Goal: Feedback & Contribution: Submit feedback/report problem

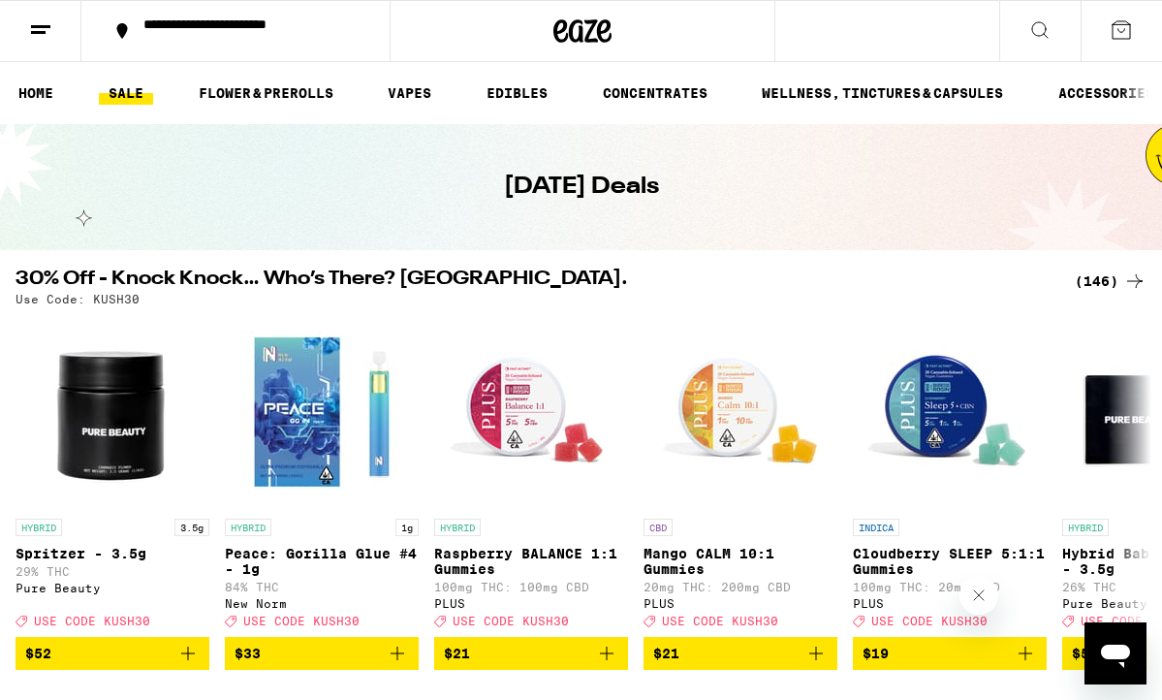
click at [1097, 282] on div "(146)" at bounding box center [1111, 280] width 72 height 23
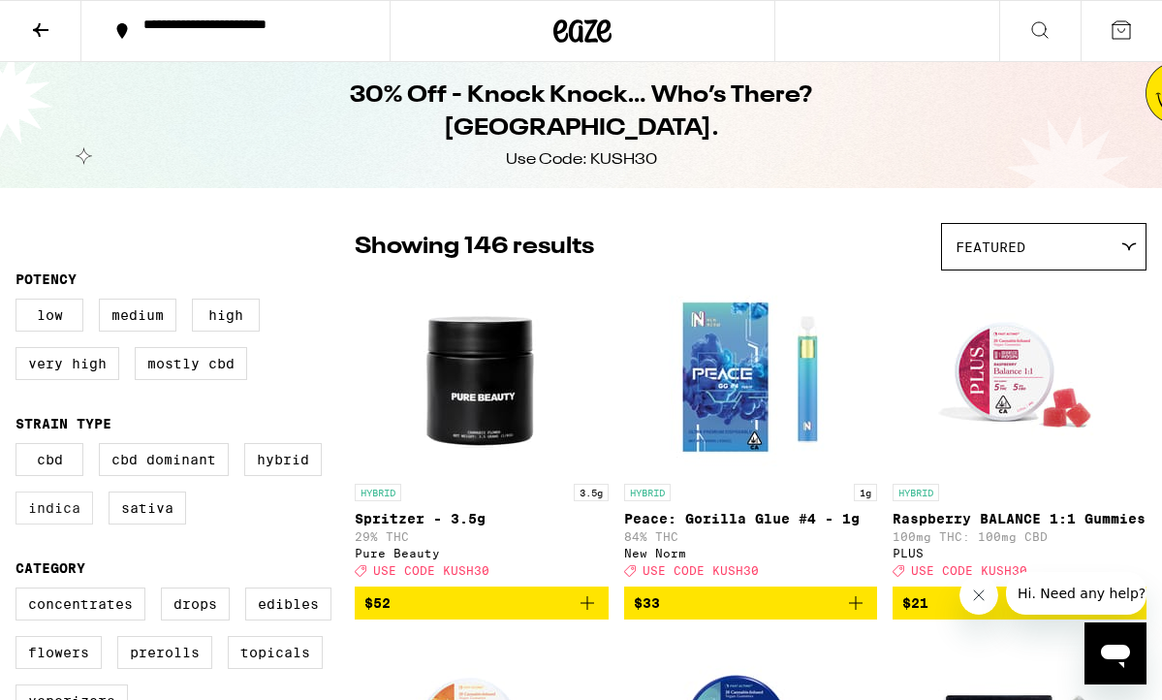
click at [55, 514] on label "Indica" at bounding box center [55, 507] width 78 height 33
click at [20, 447] on input "Indica" at bounding box center [19, 446] width 1 height 1
checkbox input "true"
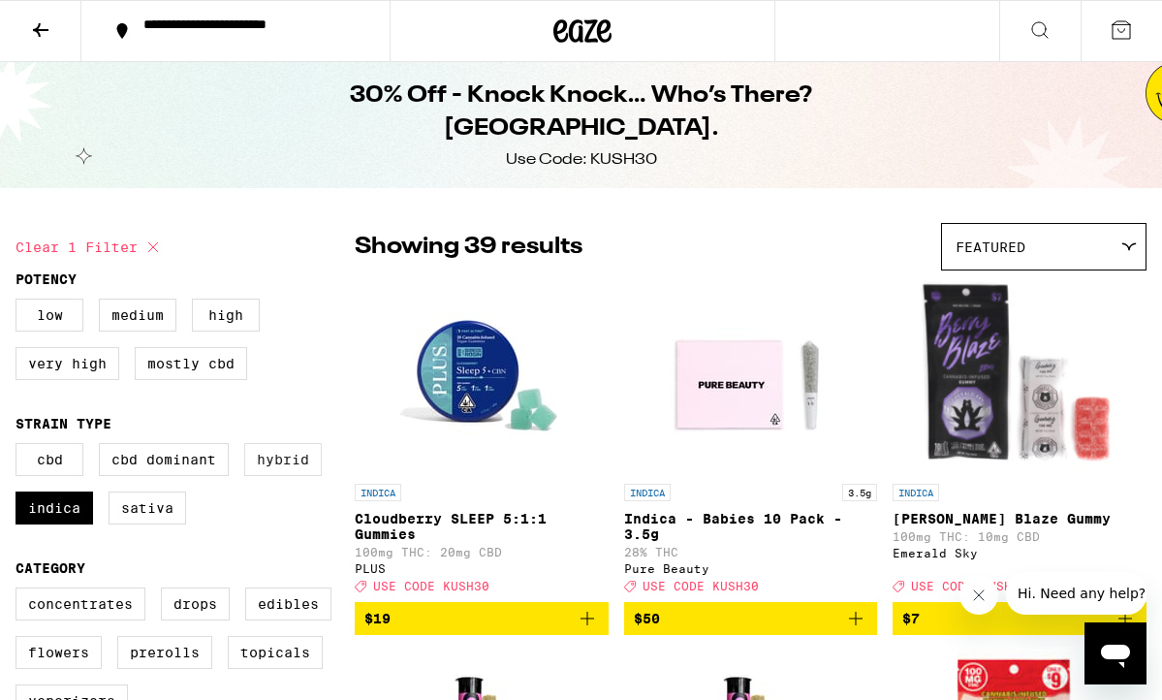
click at [278, 468] on label "Hybrid" at bounding box center [283, 459] width 78 height 33
click at [20, 447] on input "Hybrid" at bounding box center [19, 446] width 1 height 1
checkbox input "true"
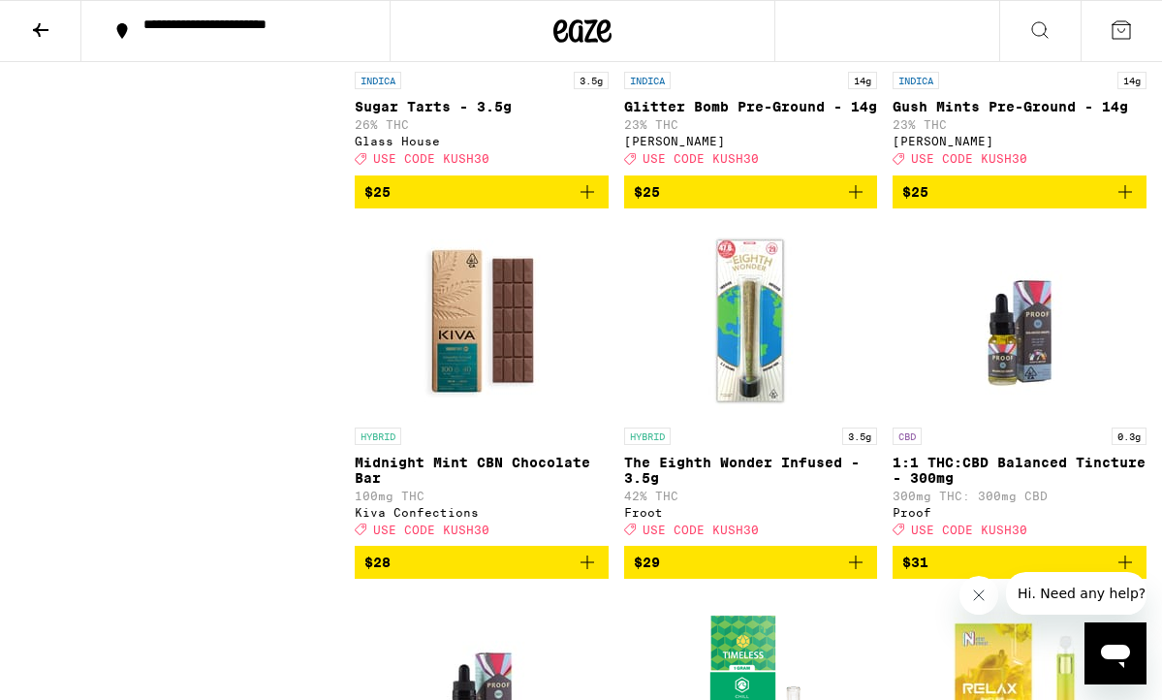
scroll to position [10488, 0]
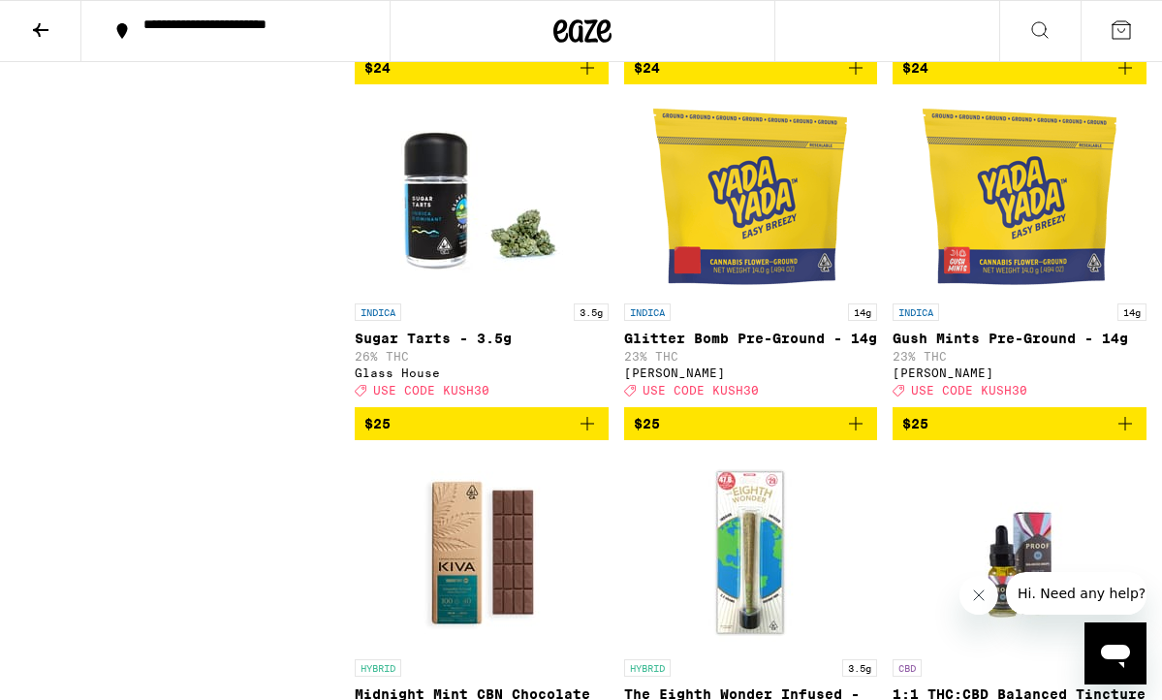
click at [202, 33] on div "**********" at bounding box center [247, 30] width 227 height 27
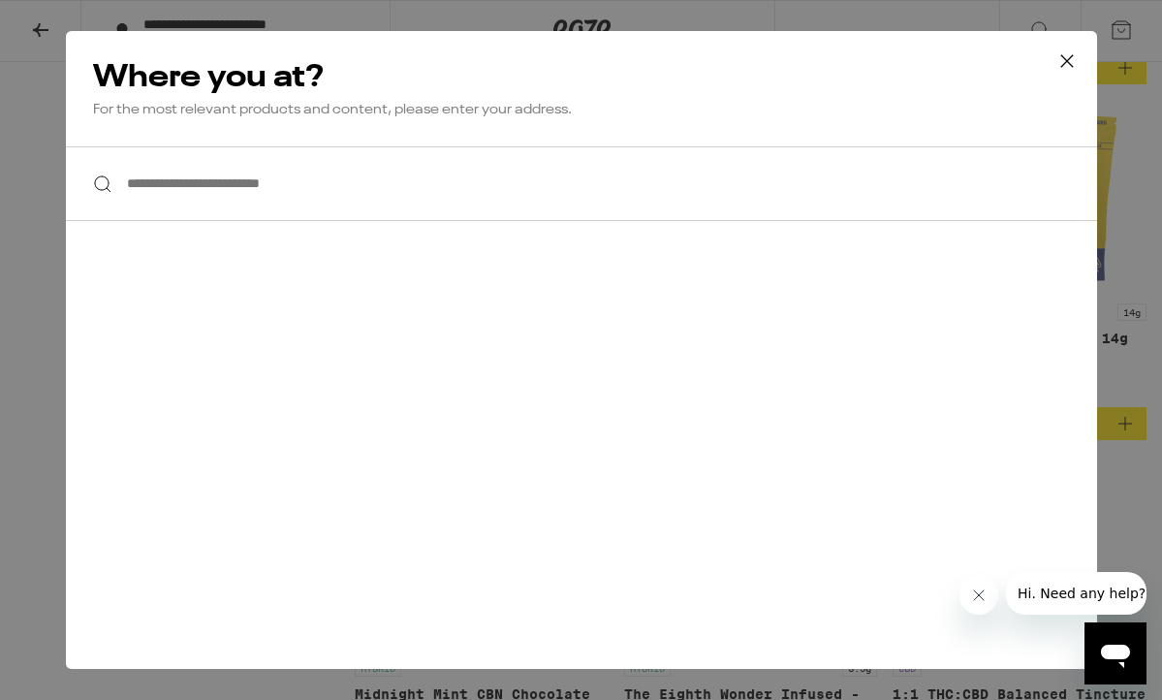
click at [237, 194] on input "**********" at bounding box center [581, 183] width 1031 height 75
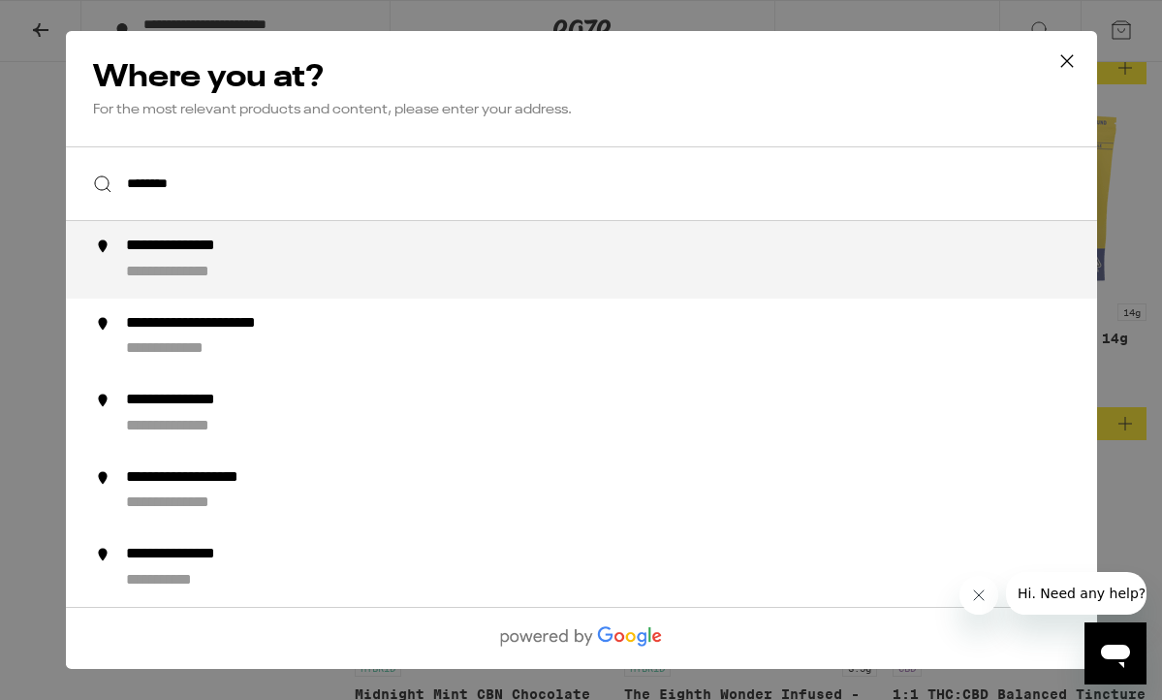
click at [239, 266] on div "**********" at bounding box center [195, 273] width 140 height 20
type input "**********"
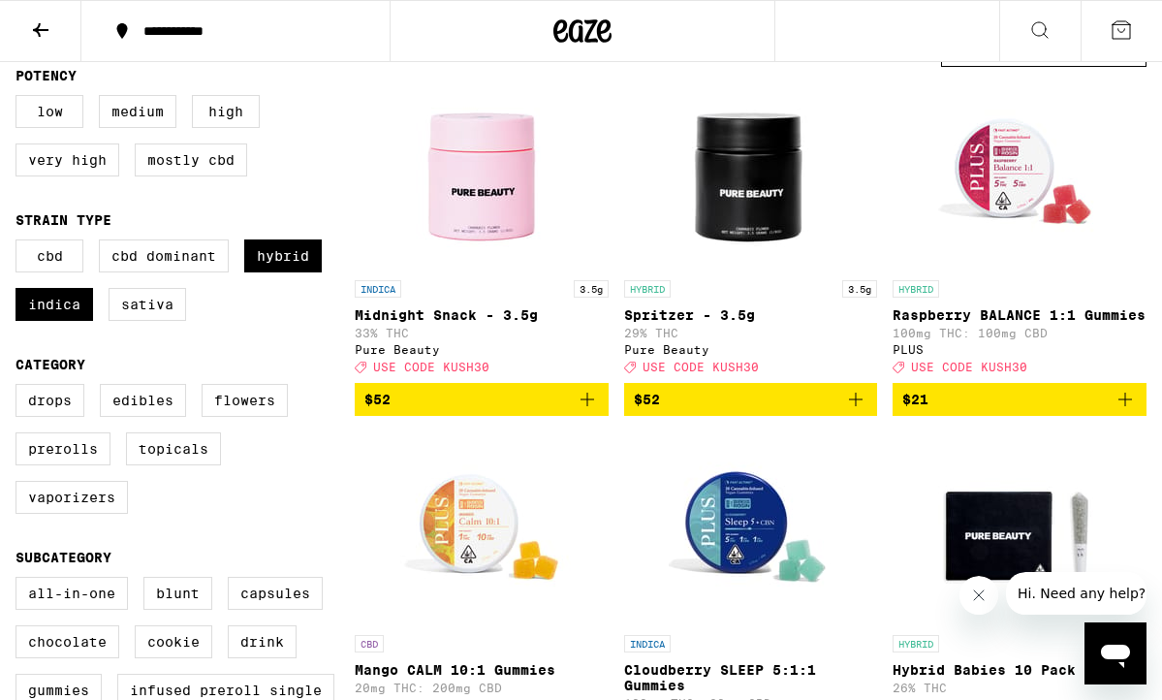
scroll to position [0, 0]
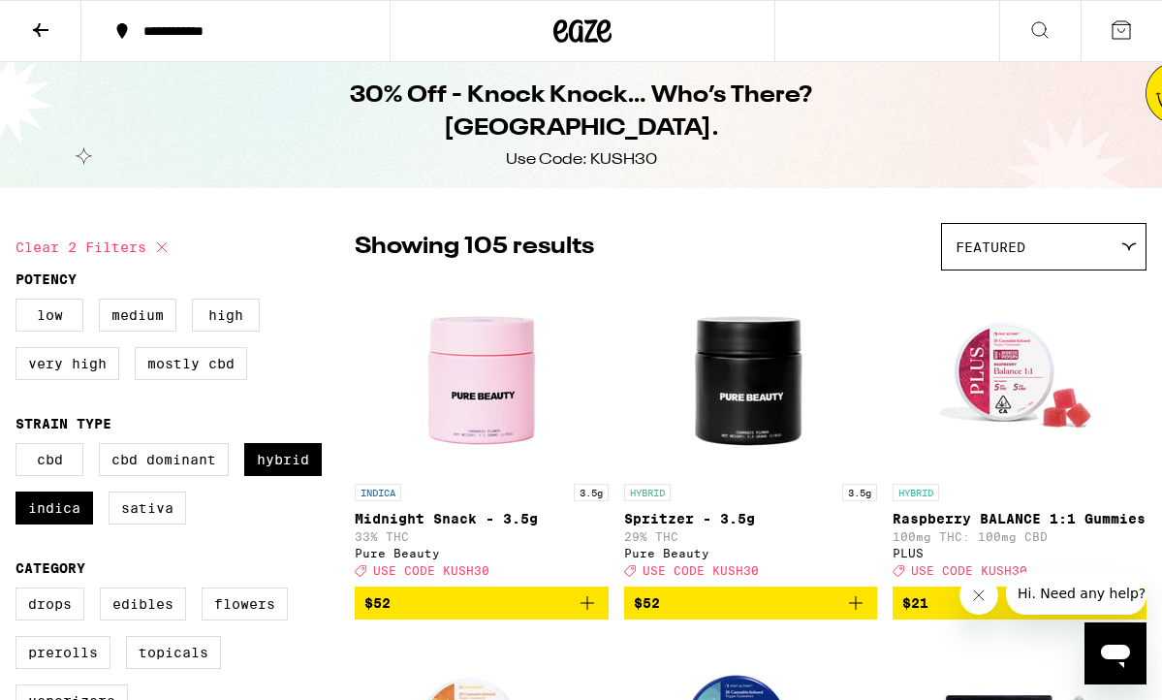
click at [1121, 26] on icon at bounding box center [1120, 29] width 23 height 23
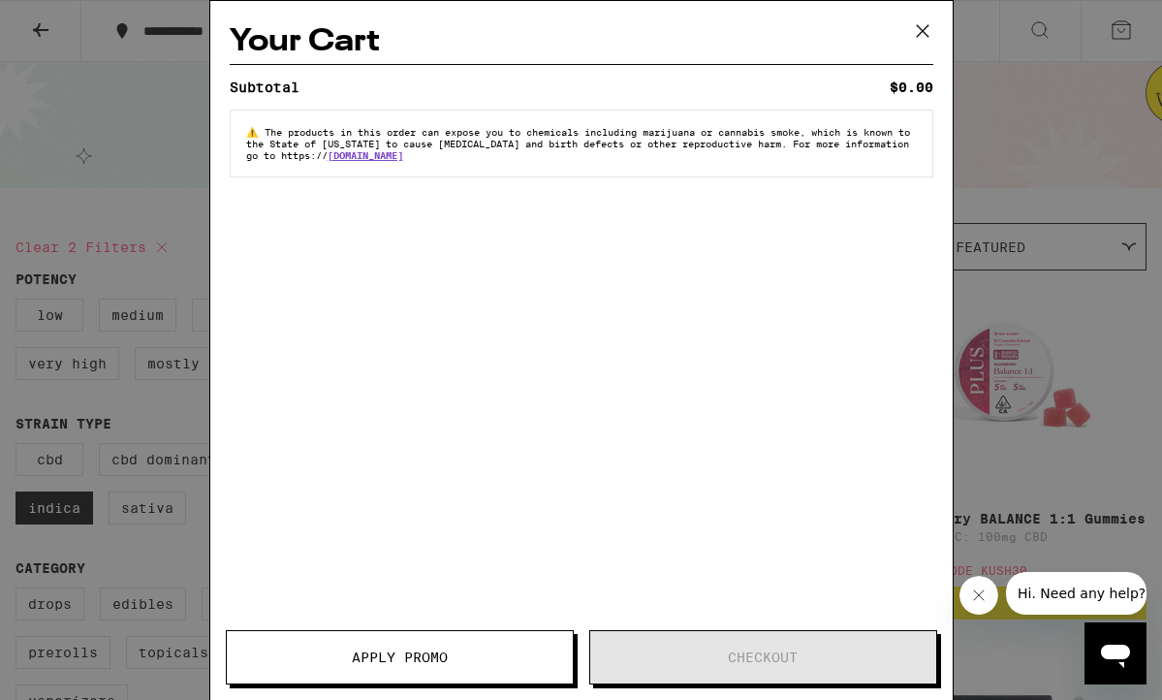
click at [922, 35] on icon at bounding box center [922, 30] width 29 height 29
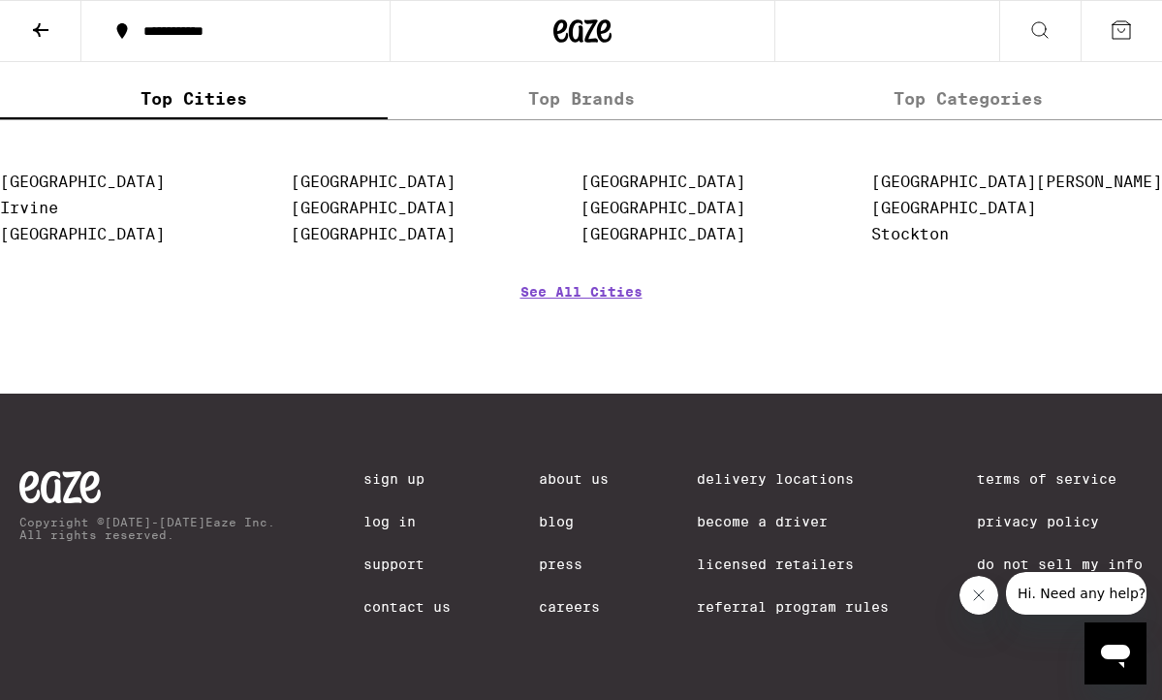
scroll to position [13580, 0]
click at [1109, 647] on icon "Open messaging window" at bounding box center [1115, 655] width 29 height 23
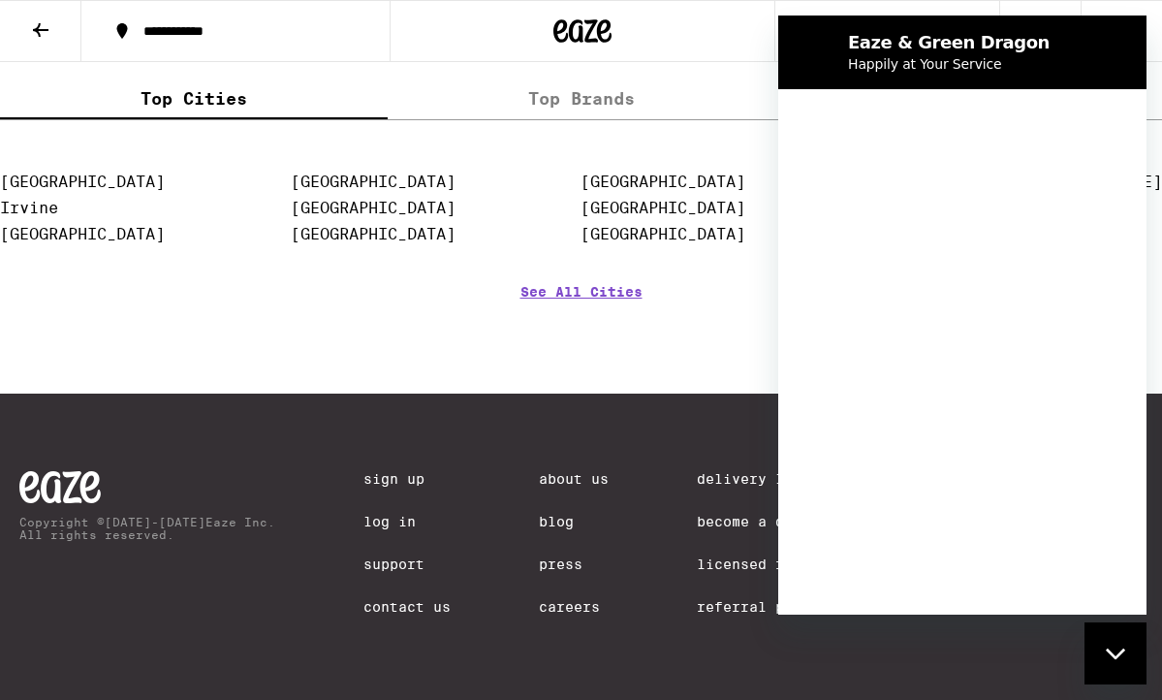
scroll to position [0, 0]
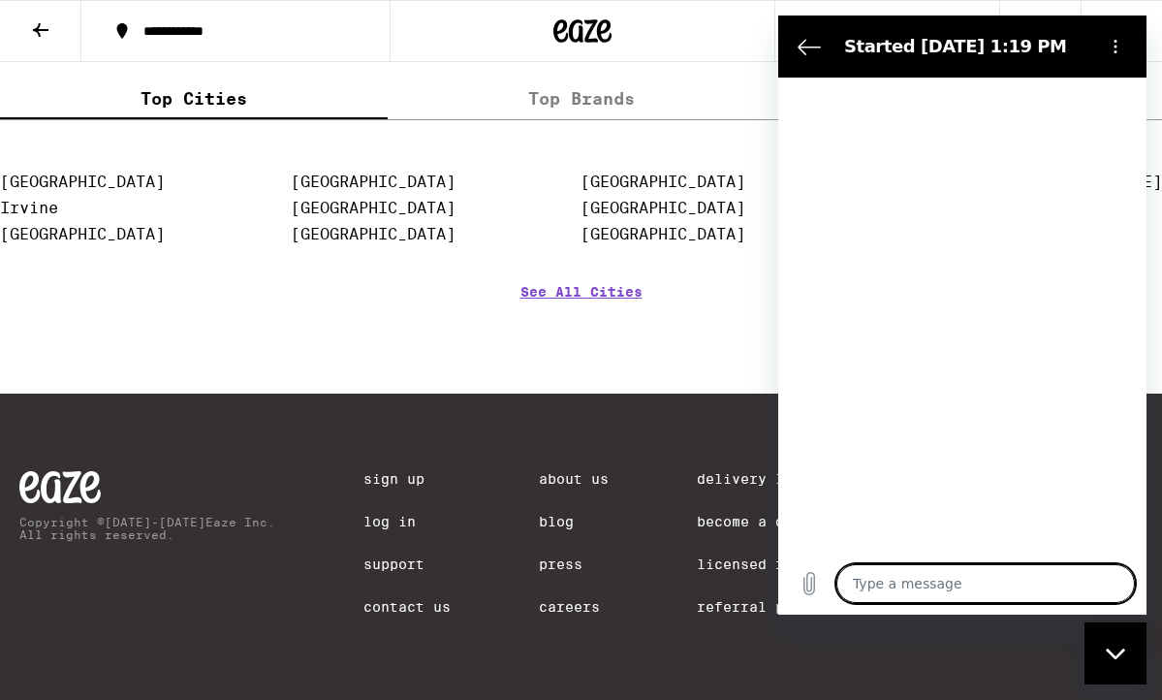
type textarea "x"
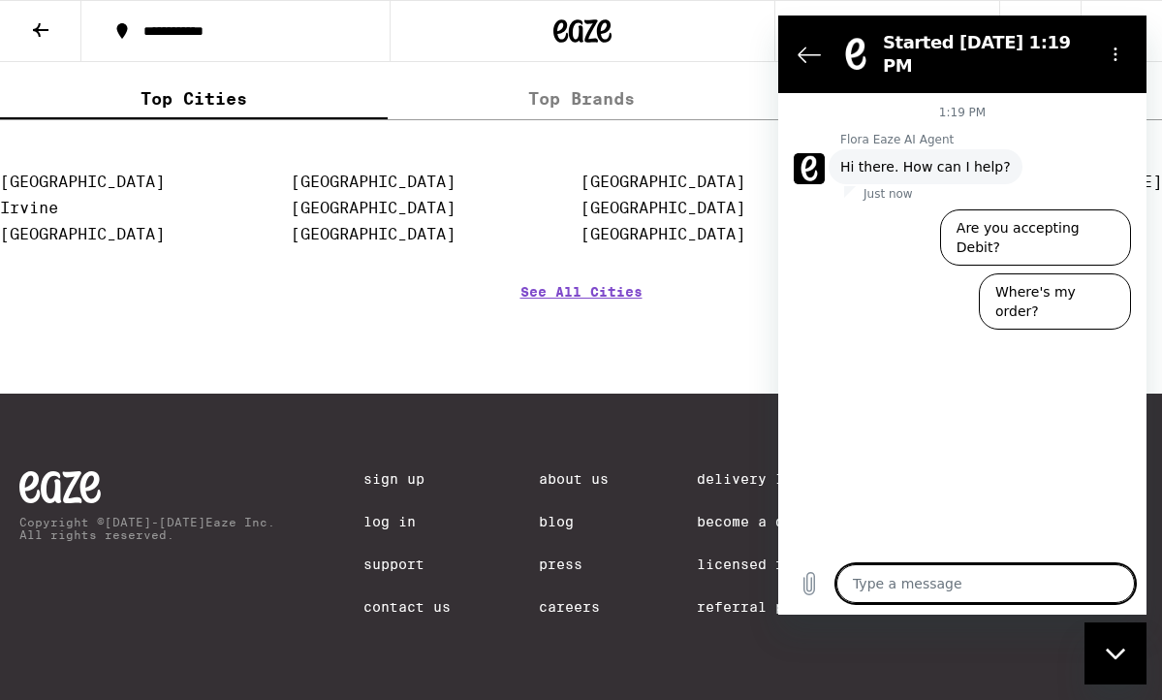
click at [945, 582] on textarea at bounding box center [985, 583] width 298 height 39
type textarea "I"
type textarea "x"
type textarea "I"
type textarea "x"
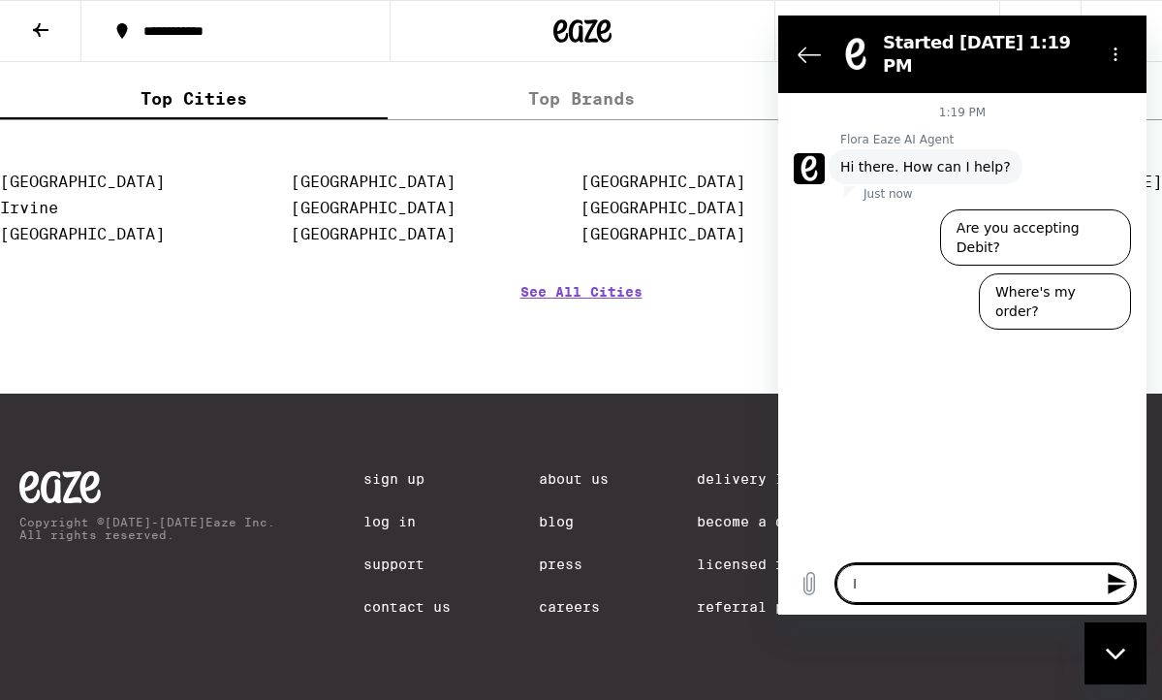
type textarea "I n"
type textarea "x"
type textarea "I ne"
type textarea "x"
type textarea "I nee"
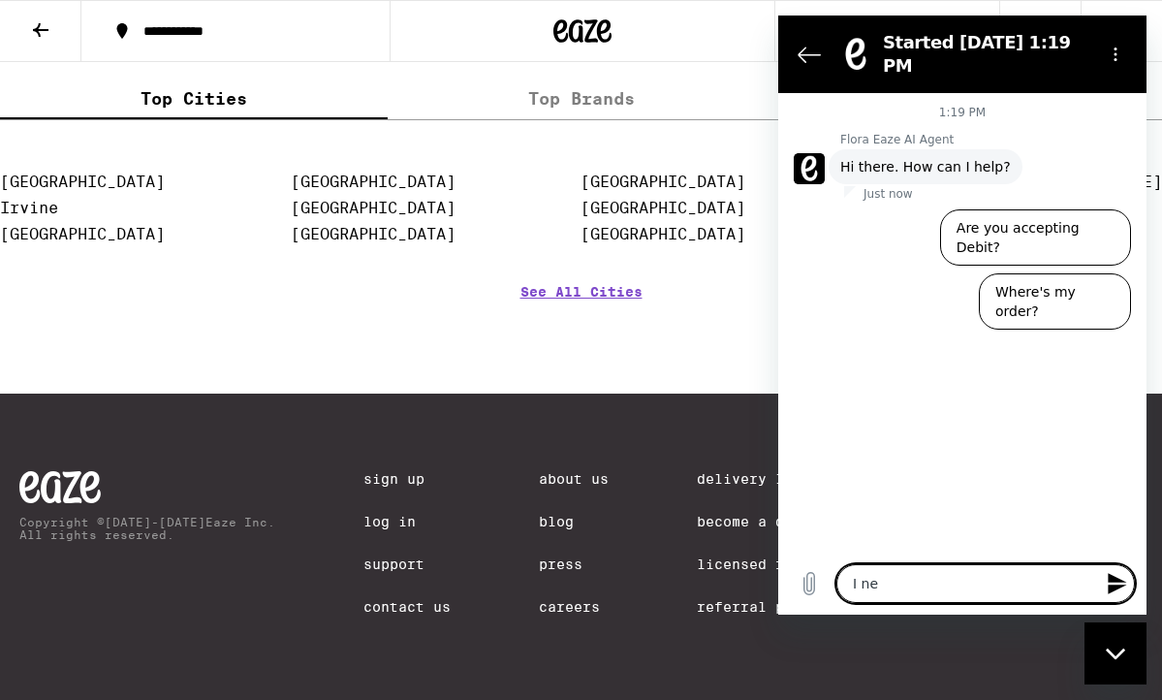
type textarea "x"
type textarea "I need"
type textarea "x"
type textarea "I need"
type textarea "x"
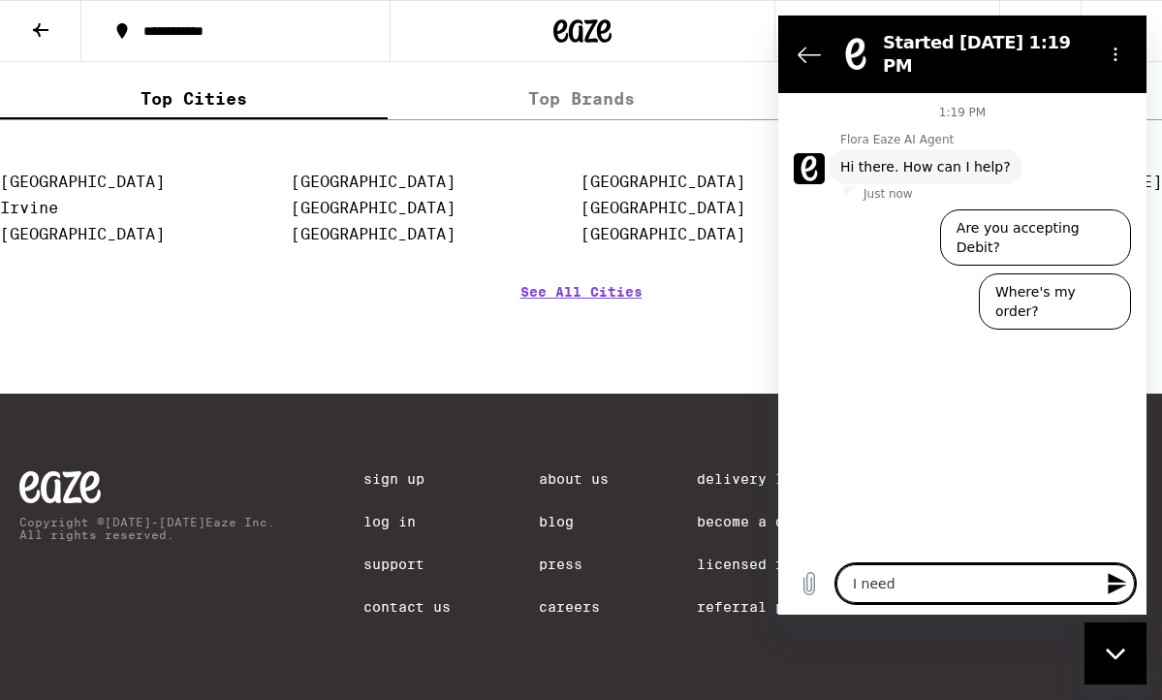
type textarea "I need t"
type textarea "x"
type textarea "I need to"
type textarea "x"
type textarea "I need to"
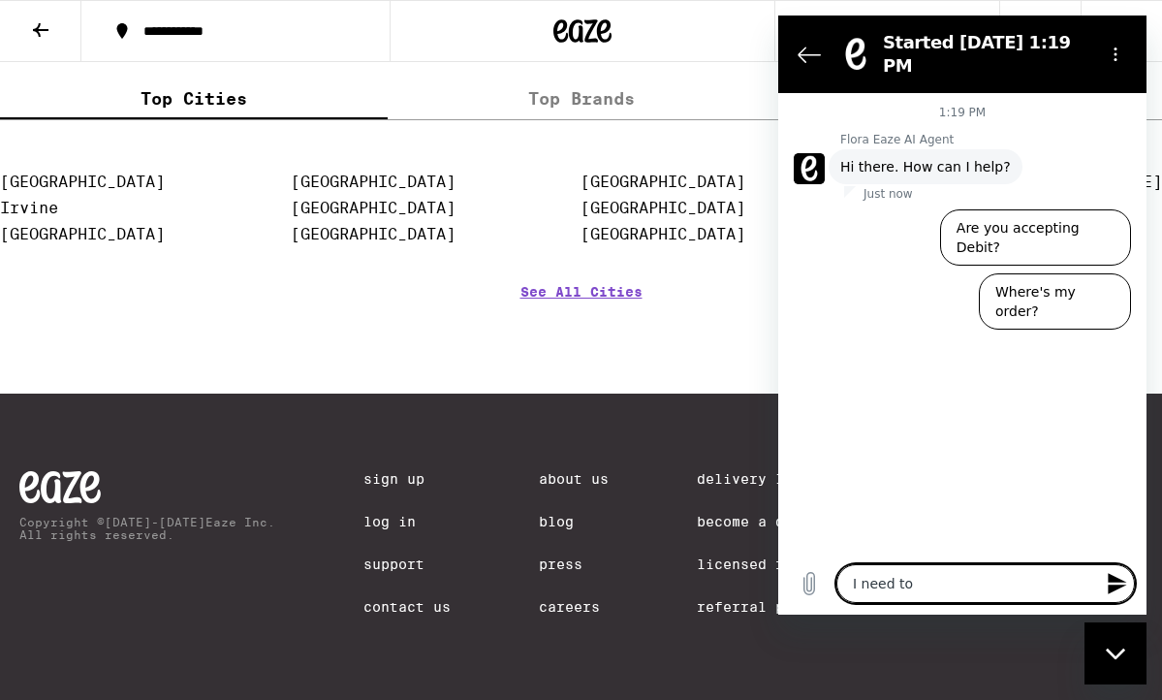
type textarea "x"
type textarea "I need to r"
type textarea "x"
type textarea "I need to re"
type textarea "x"
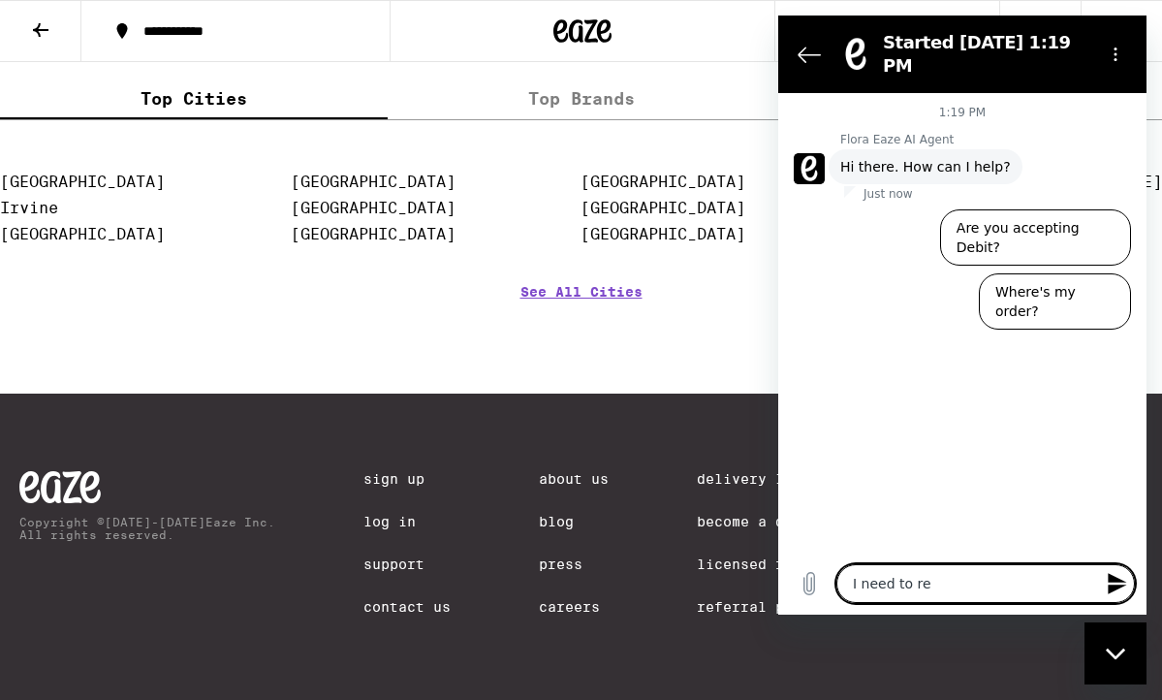
type textarea "I need to ret"
type textarea "x"
type textarea "I need to retu"
type textarea "x"
type textarea "I need to retue"
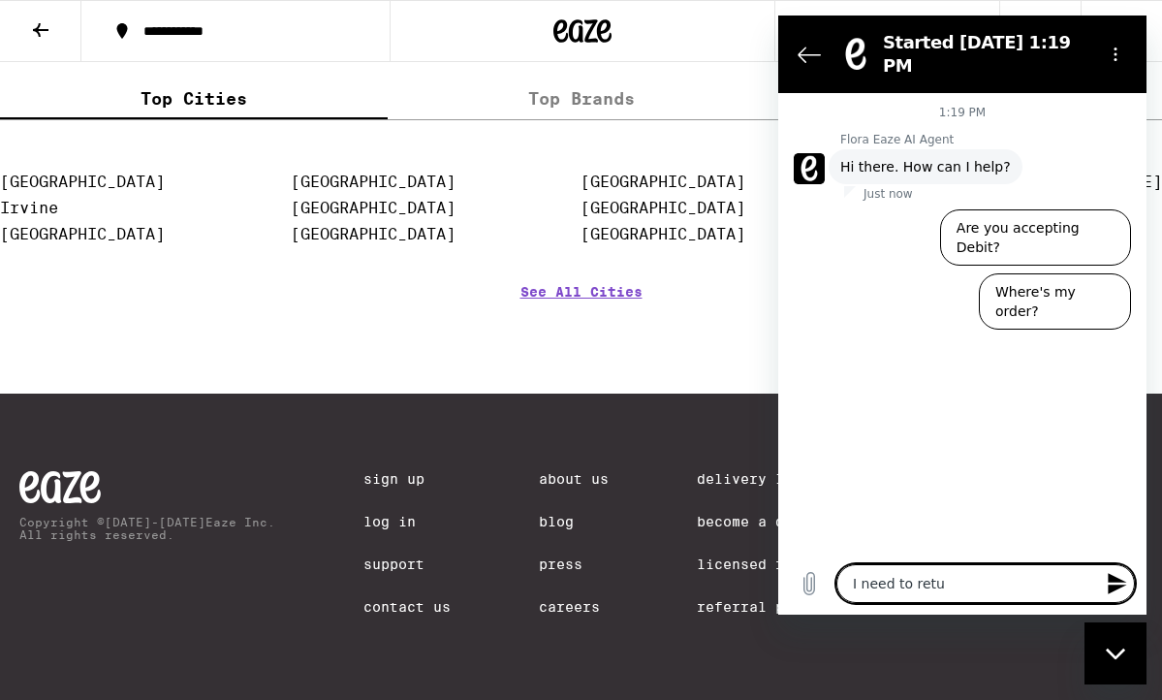
type textarea "x"
type textarea "I need to retuen"
type textarea "x"
type textarea "I need to retuen"
type textarea "x"
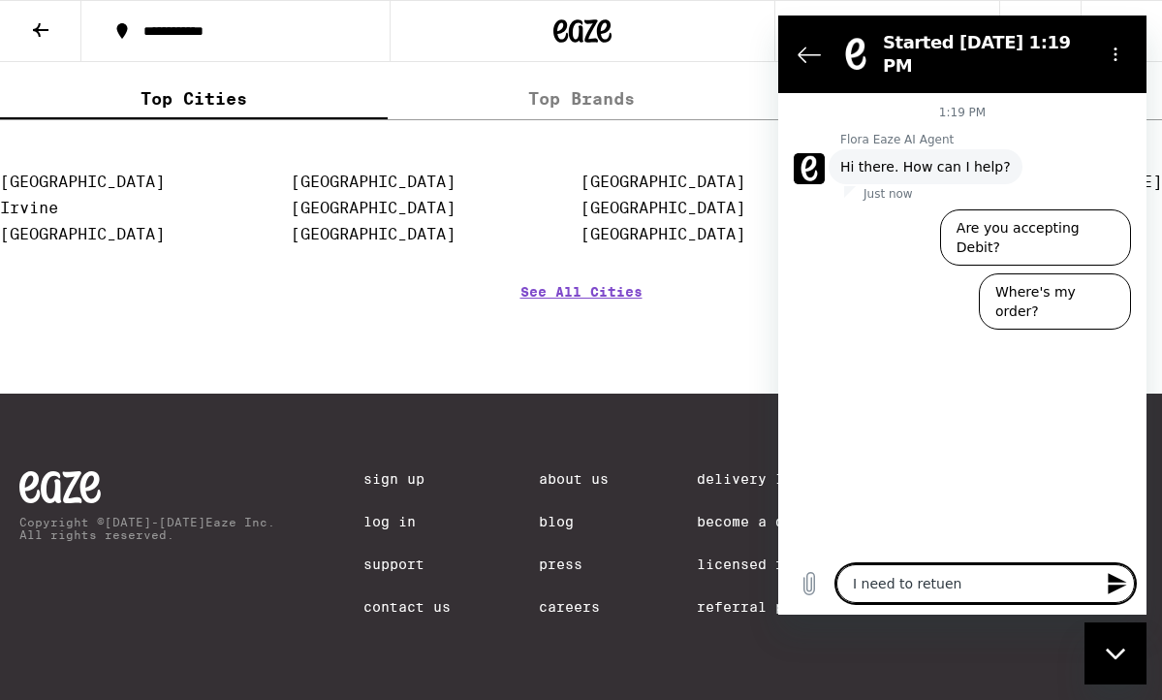
type textarea "I need to retuen"
type textarea "x"
type textarea "I need to retue"
type textarea "x"
type textarea "I need to retu"
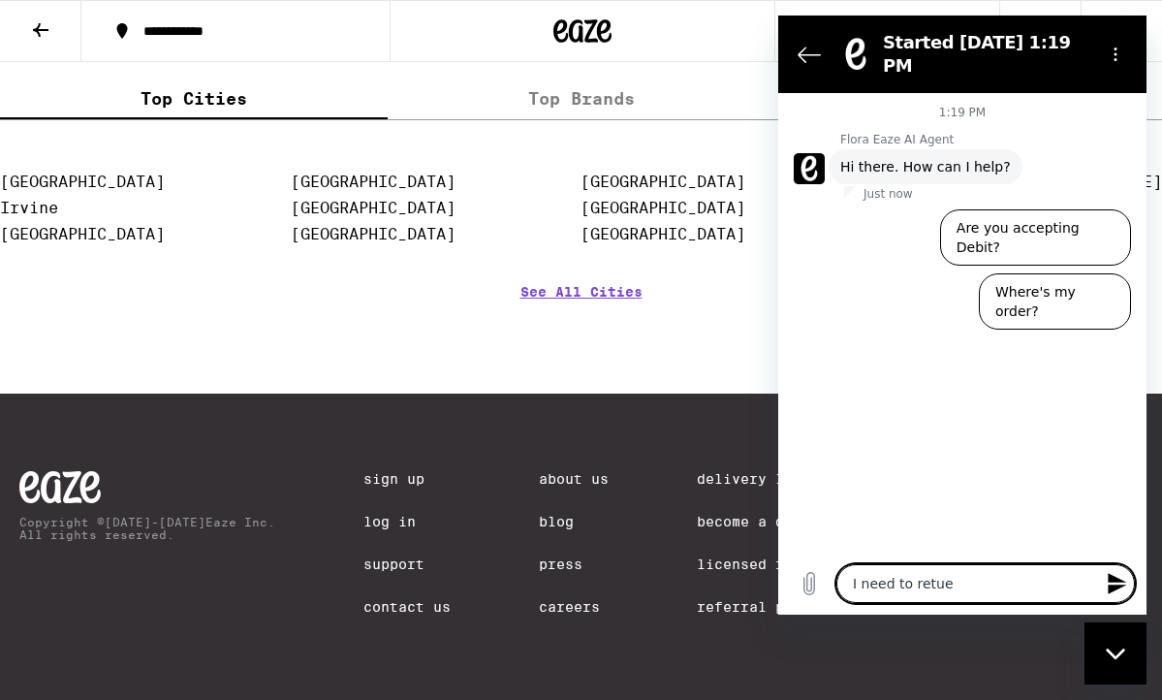
type textarea "x"
type textarea "I need to retur"
type textarea "x"
type textarea "I need to return"
type textarea "x"
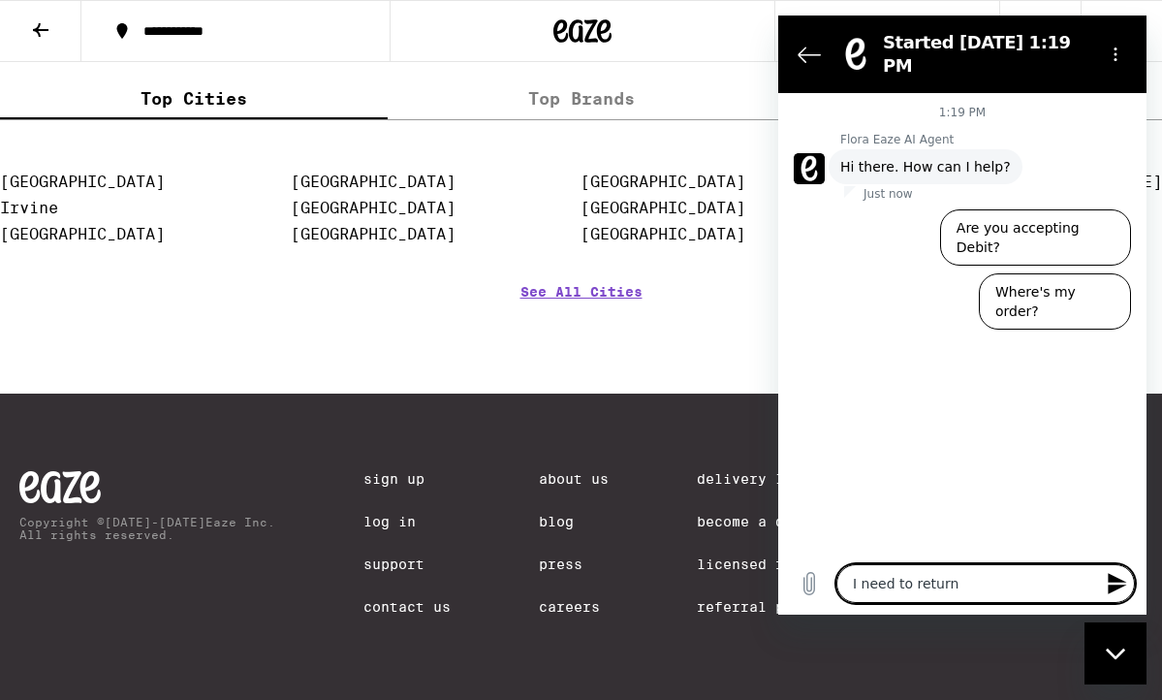
type textarea "I need to return"
type textarea "x"
type textarea "I need to return t"
type textarea "x"
type textarea "I need to return to"
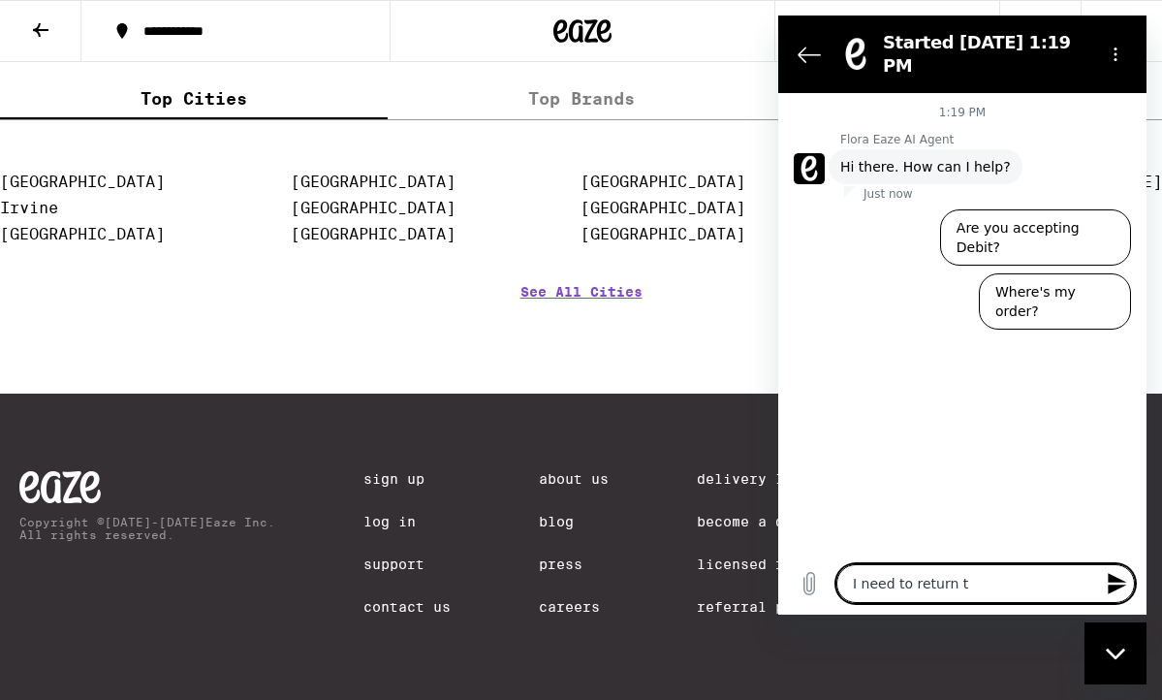
type textarea "x"
type textarea "I need to return to"
type textarea "x"
type textarea "I need to return to i"
type textarea "x"
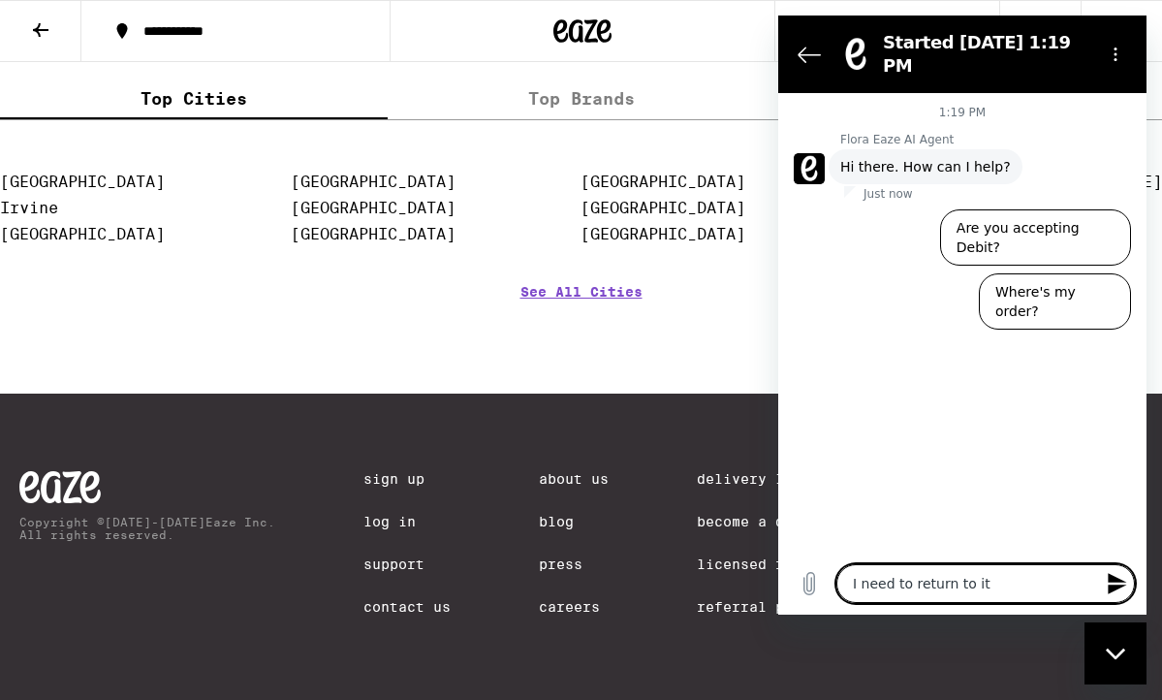
type textarea "I need to return to itr"
type textarea "x"
type textarea "I need to return to it"
type textarea "x"
type textarea "I need to return to ite"
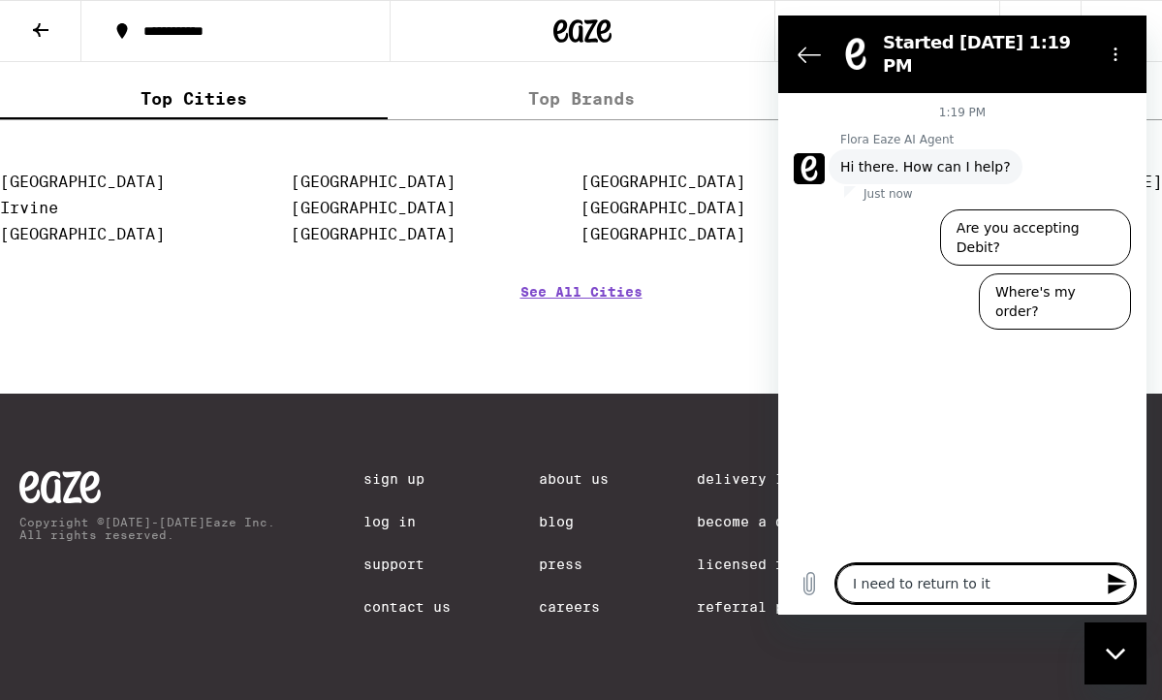
type textarea "x"
type textarea "I need to return to item"
type textarea "x"
type textarea "I need to return to items"
type textarea "x"
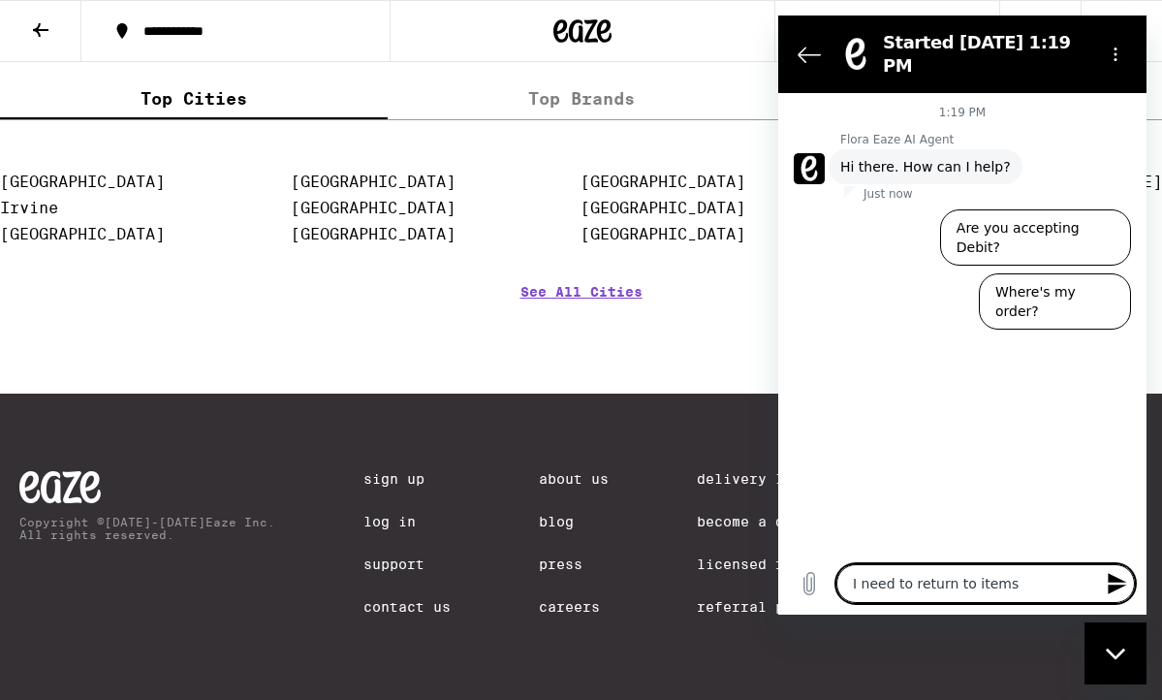
type textarea "I need to return to items"
type textarea "x"
type textarea "I need to return to items f"
type textarea "x"
type textarea "I need to return to items fr"
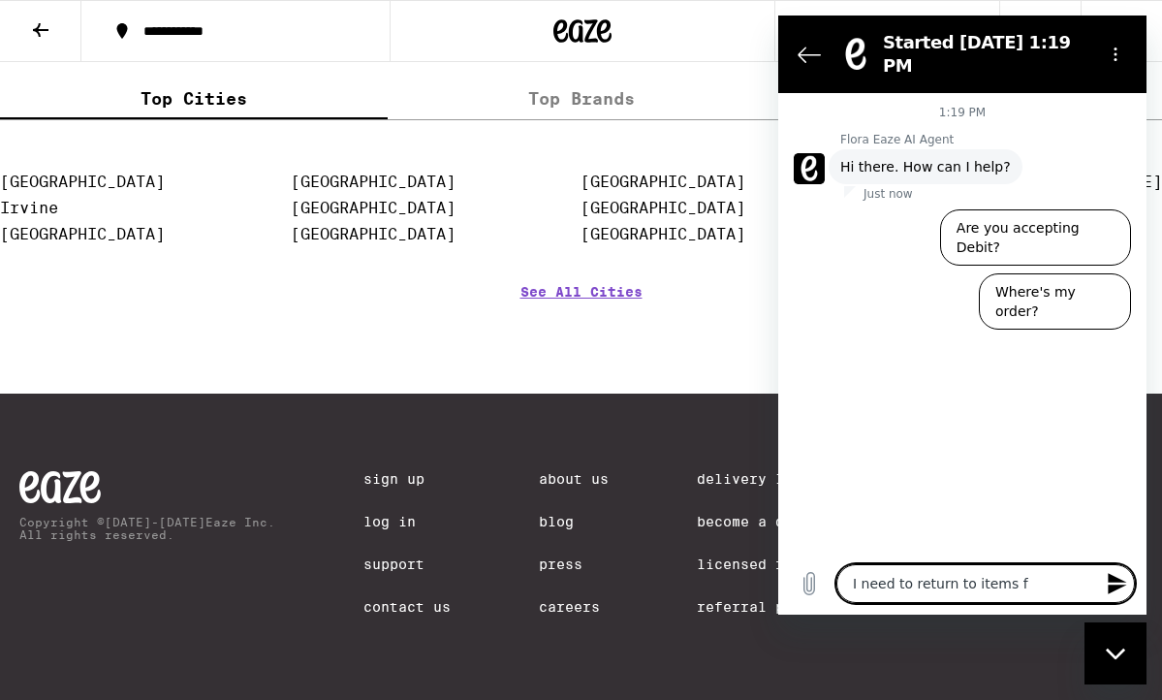
type textarea "x"
type textarea "I need to return to items fro"
type textarea "x"
type textarea "I need to return to items from"
type textarea "x"
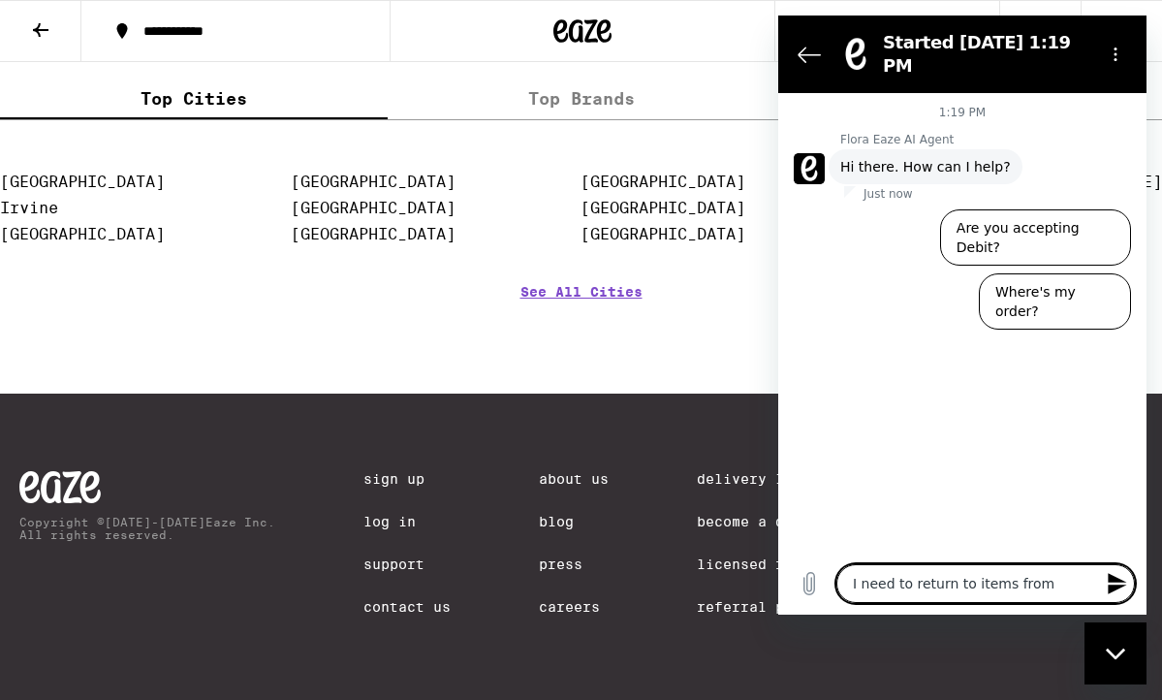
type textarea "I need to return to items from"
type textarea "x"
type textarea "I need to return to items from m"
type textarea "x"
type textarea "I need to return to items from my"
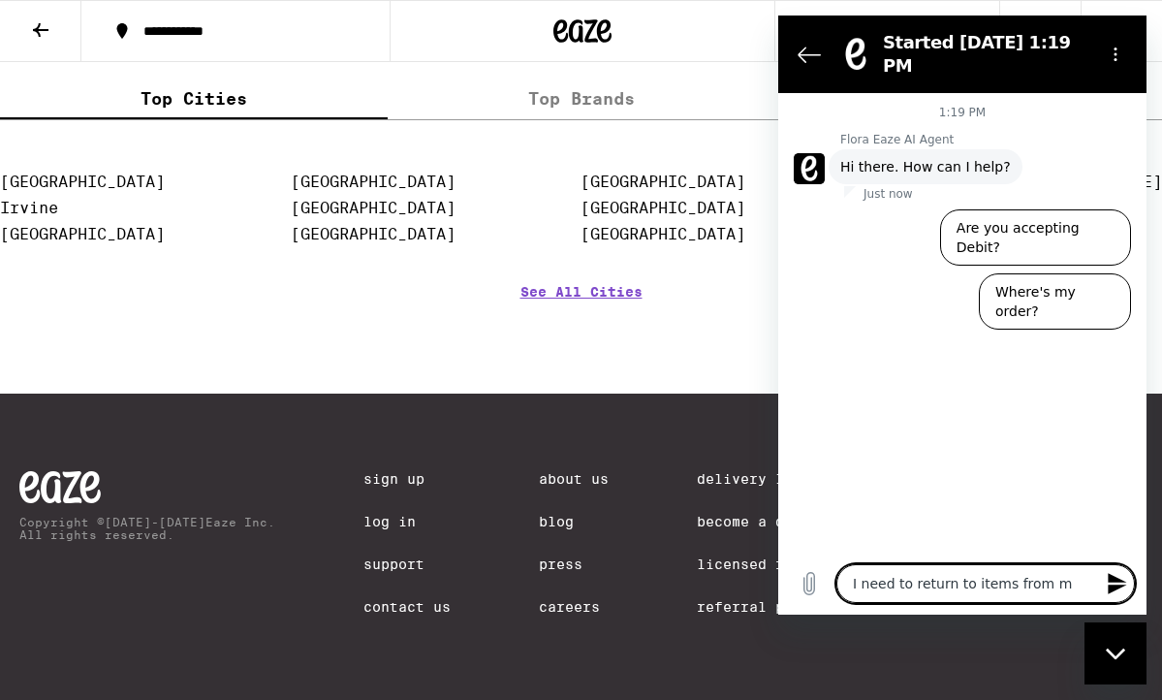
type textarea "x"
type textarea "I need to return to items from my"
type textarea "x"
type textarea "I need to return to items from my l"
type textarea "x"
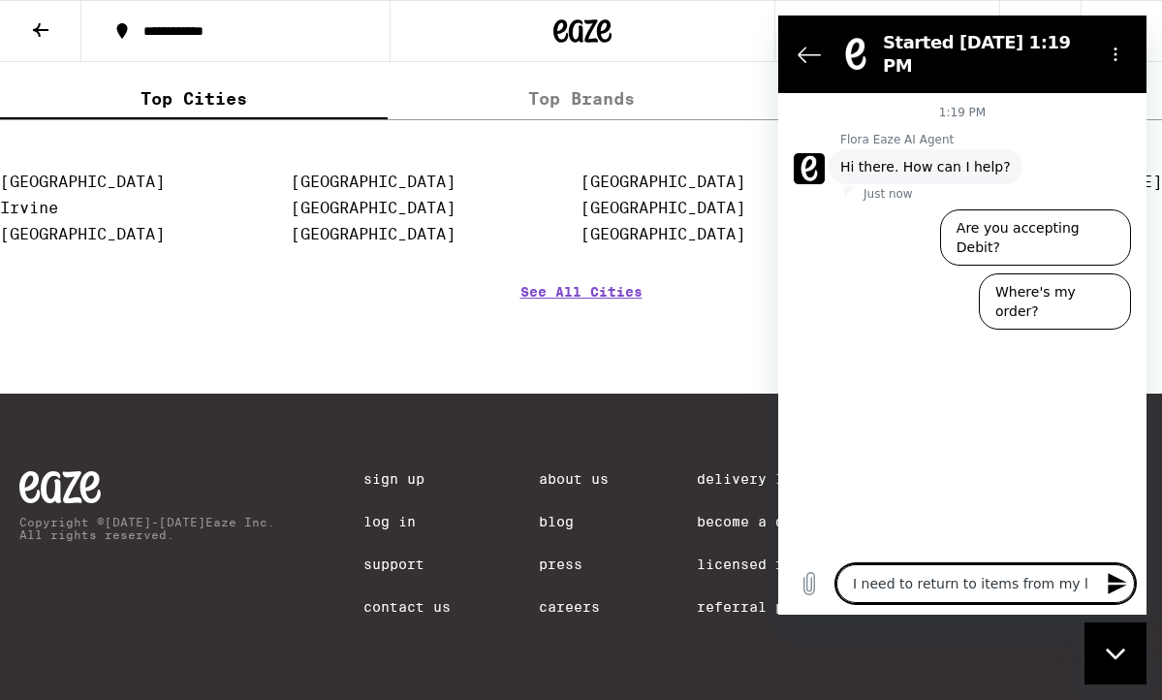
type textarea "I need to return to items from my la"
type textarea "x"
type textarea "I need to return to items from my las"
type textarea "x"
type textarea "I need to return to items from my last"
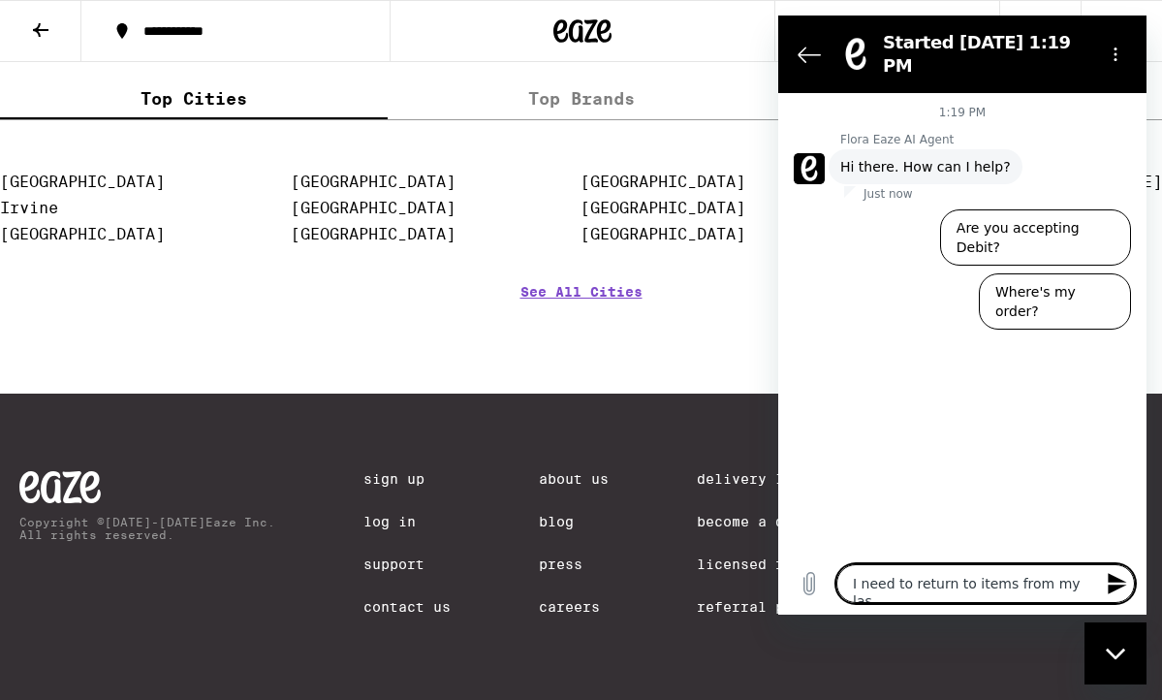
type textarea "x"
type textarea "I need to return to items from my last"
type textarea "x"
type textarea "I need to return to items from my last o"
type textarea "x"
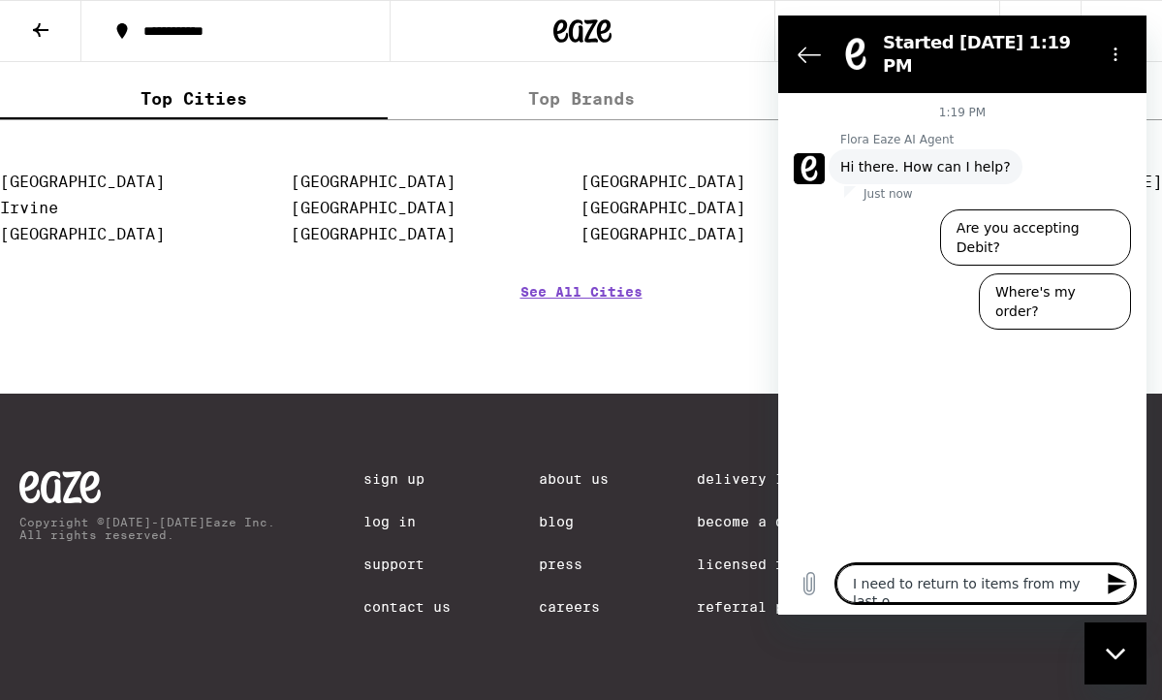
type textarea "I need to return to items from my last or"
type textarea "x"
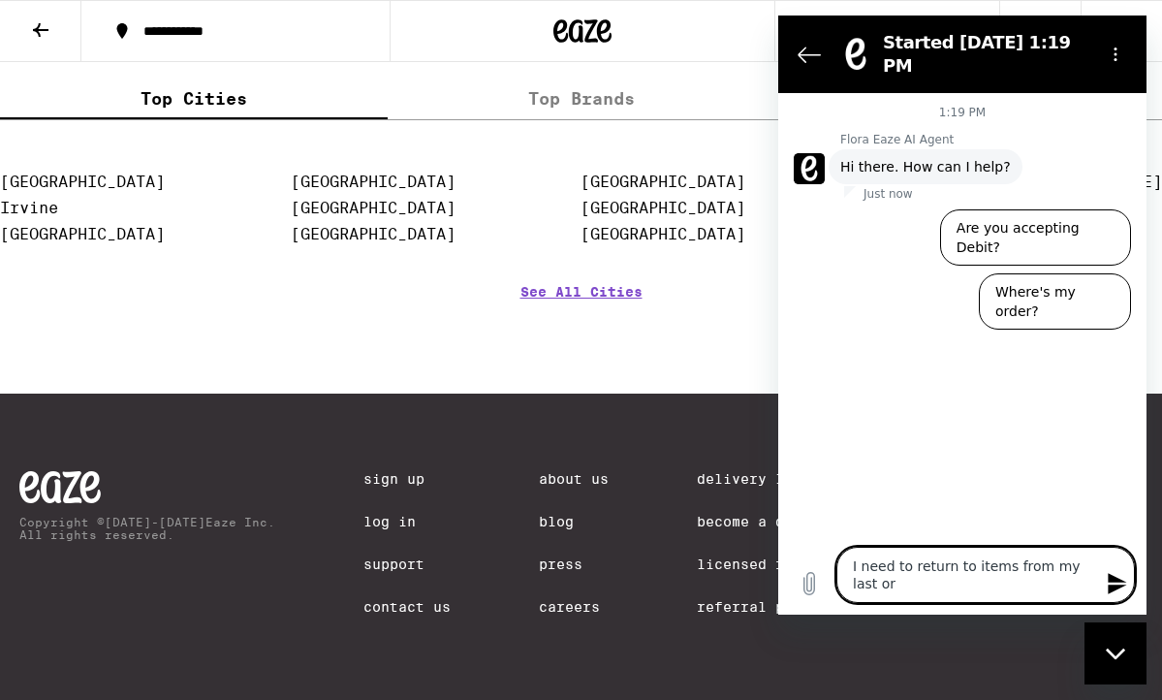
type textarea "I need to return to items from my last ore"
type textarea "x"
type textarea "I need to return to items from my last or"
type textarea "x"
type textarea "I need to return to items from my last orr"
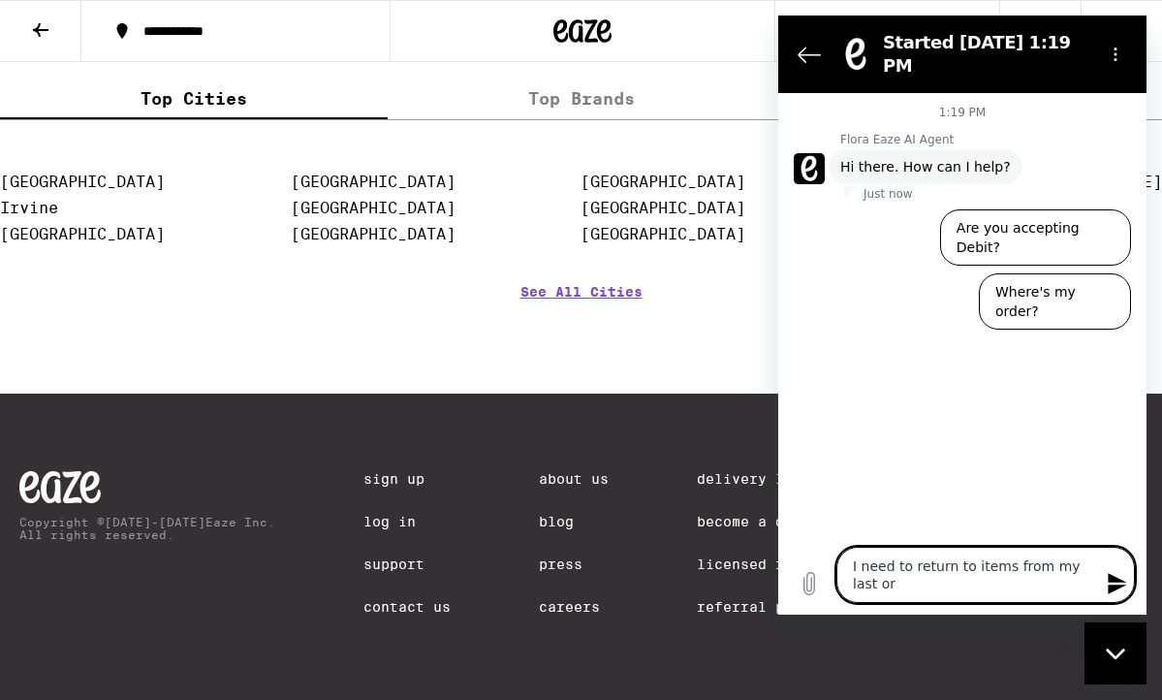
type textarea "x"
type textarea "I need to return to items from my last orrd"
type textarea "x"
type textarea "I need to return to items from my last orr"
type textarea "x"
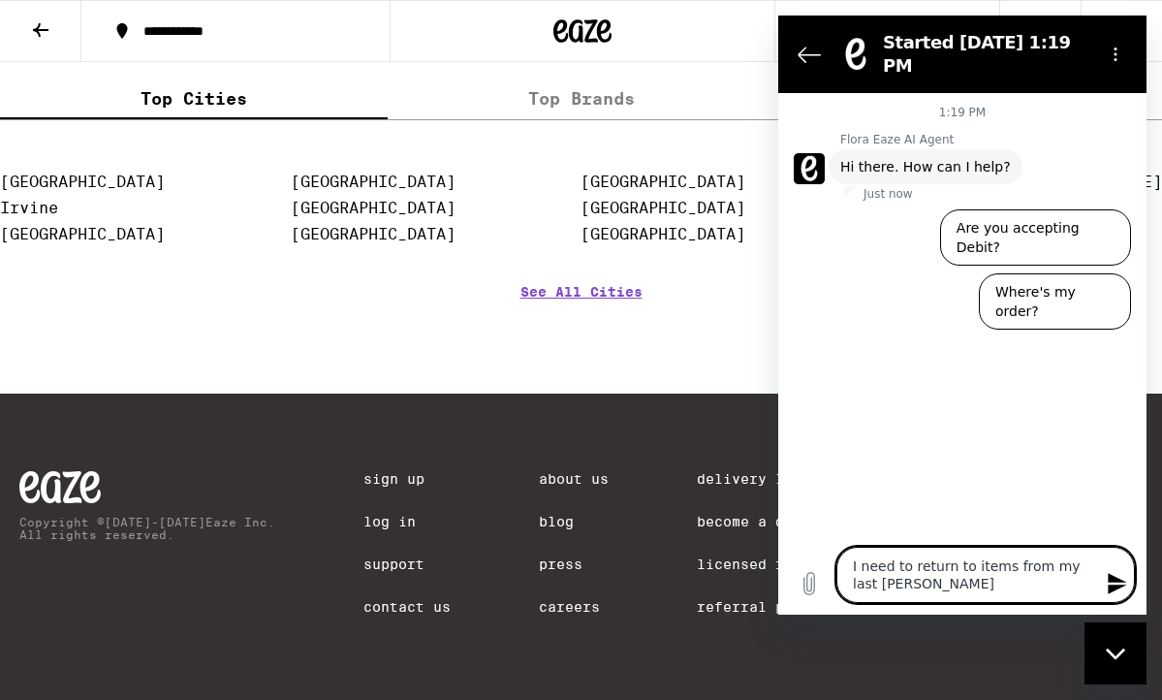
type textarea "I need to return to items from my last or"
type textarea "x"
type textarea "I need to return to items from my last ord"
type textarea "x"
type textarea "I need to return to items from my last orde"
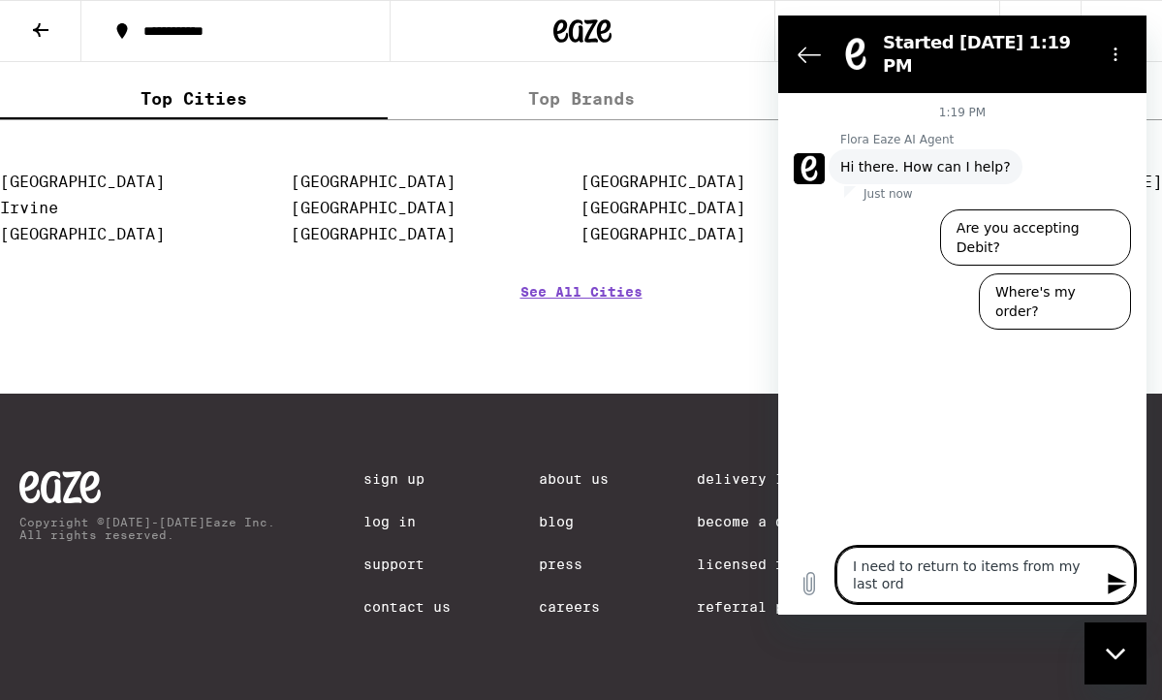
type textarea "x"
type textarea "I need to return to items from my last order"
type textarea "x"
type textarea "I need to return to items from my last order."
type textarea "x"
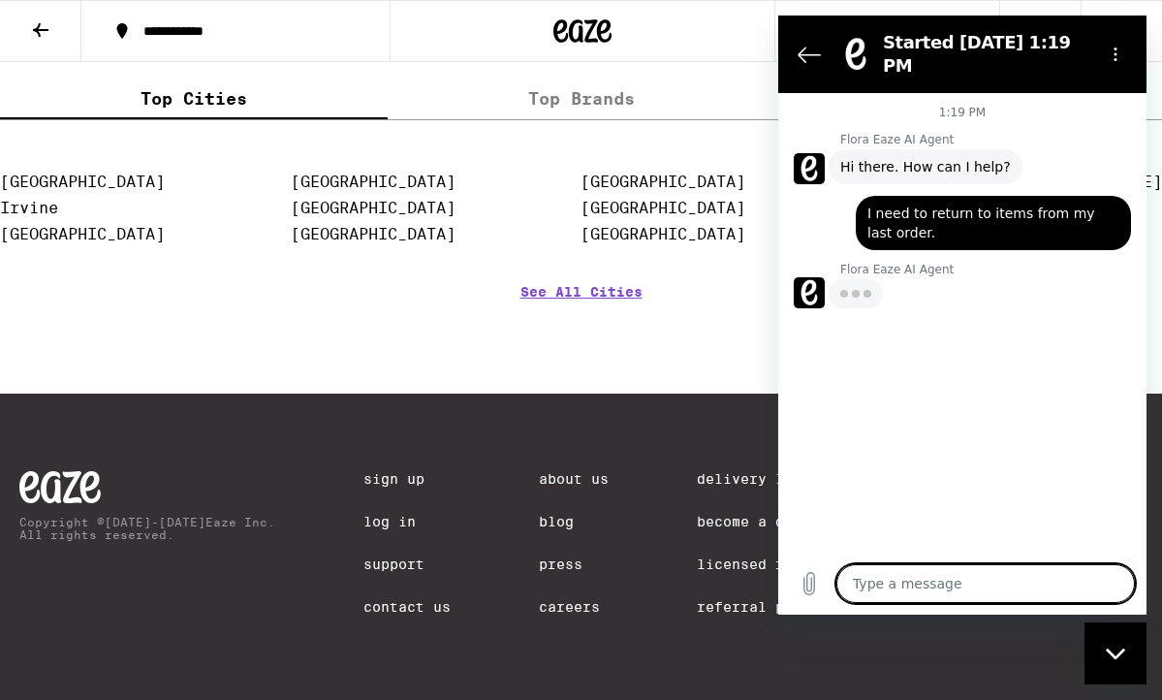
type textarea "x"
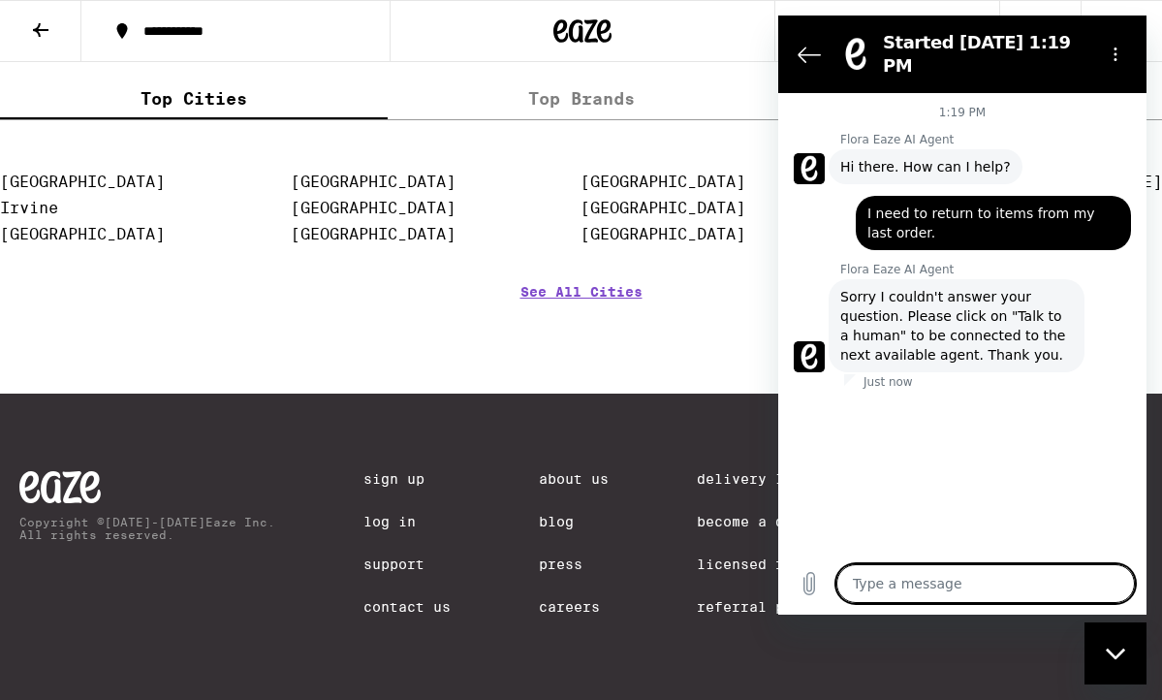
click at [394, 608] on link "Contact Us" at bounding box center [406, 607] width 87 height 16
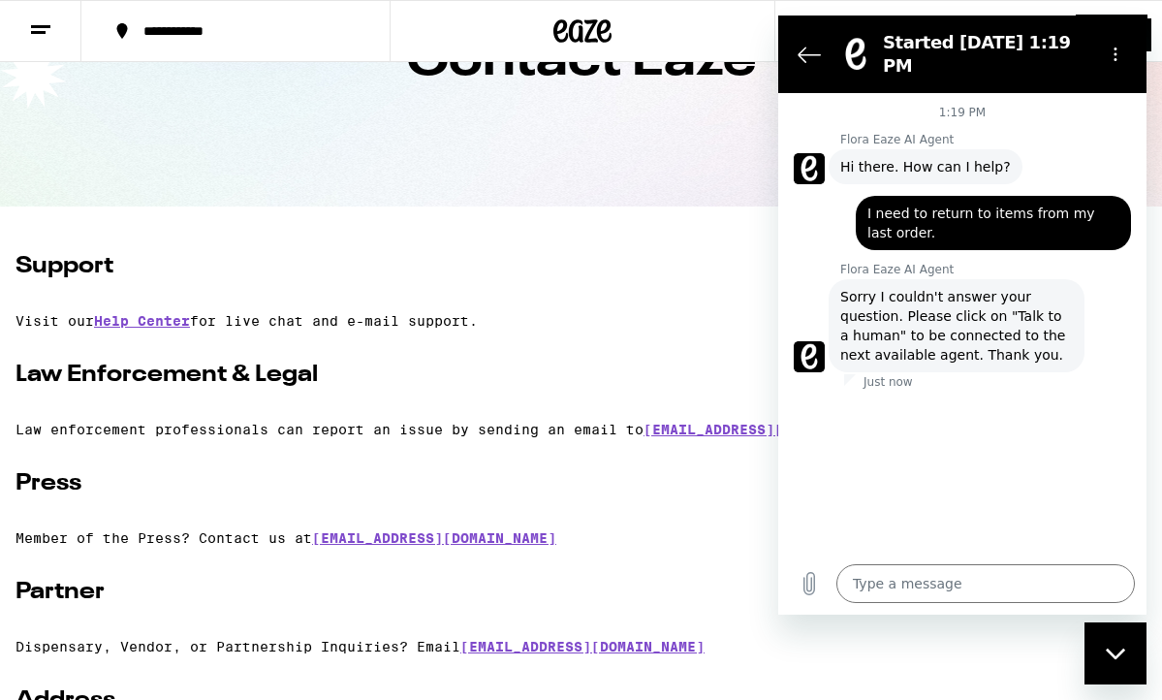
scroll to position [147, 0]
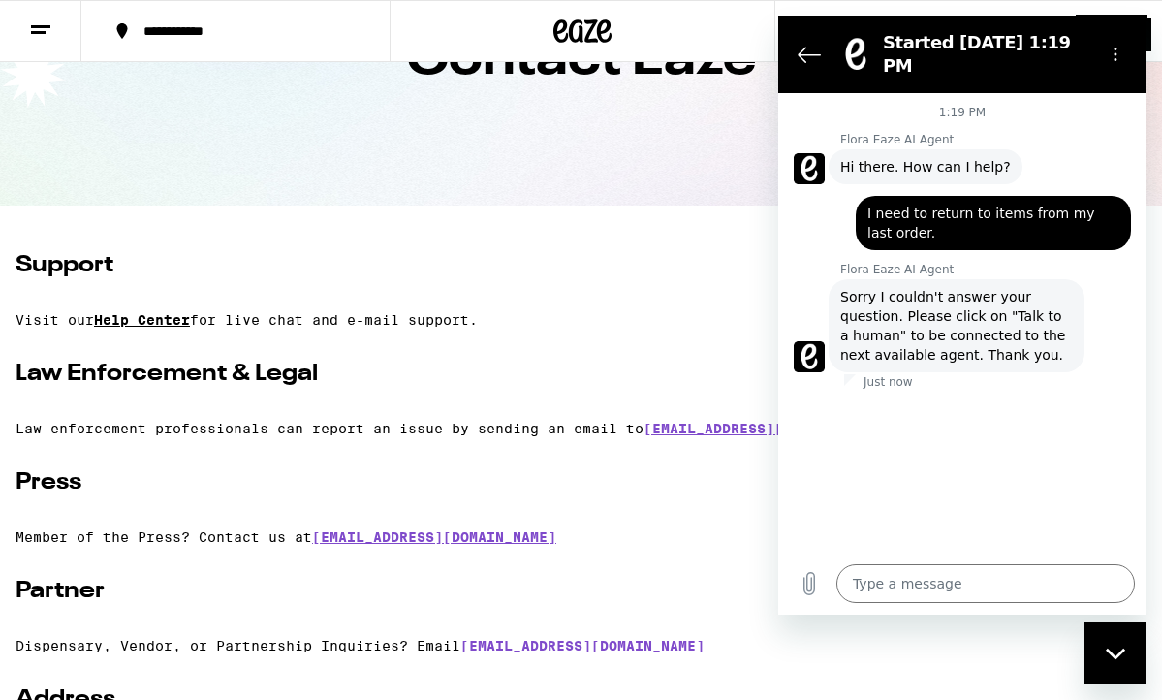
click at [139, 325] on link "Help Center" at bounding box center [142, 320] width 96 height 16
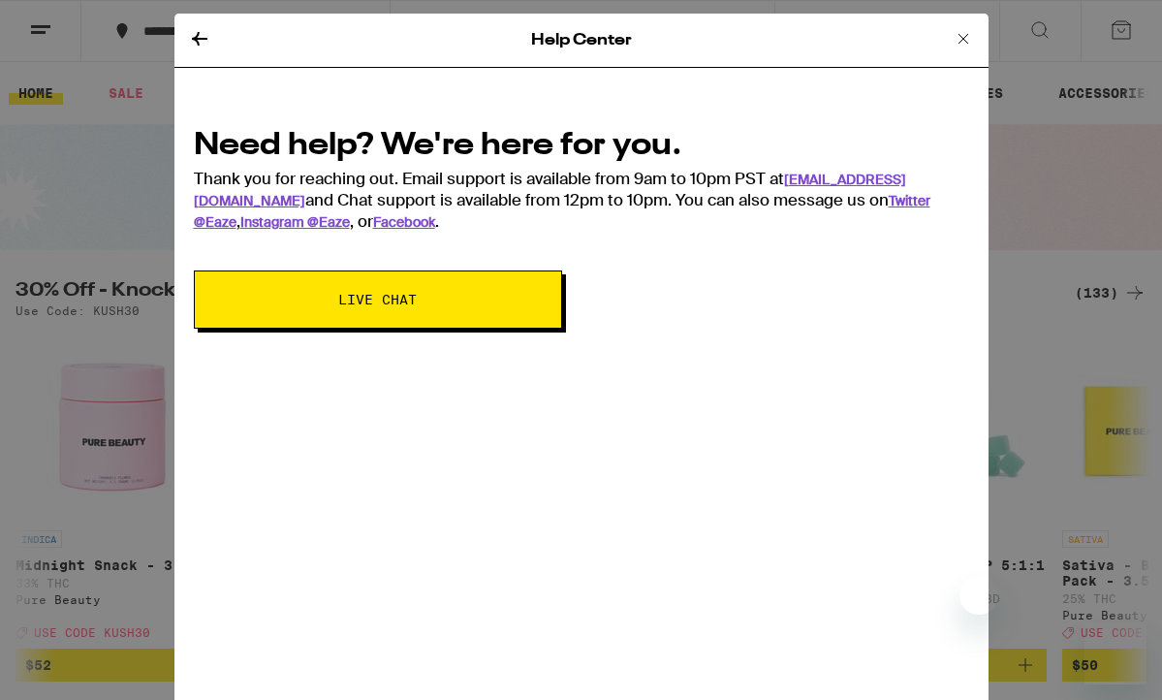
scroll to position [937, 0]
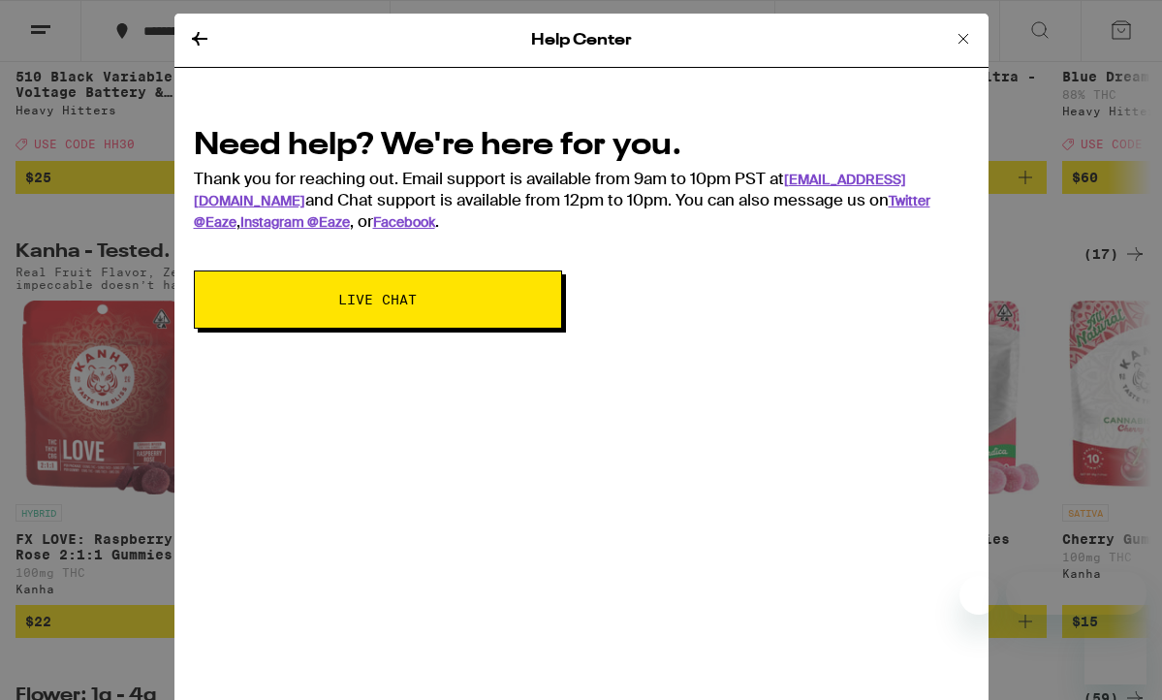
click at [201, 35] on icon at bounding box center [199, 38] width 23 height 23
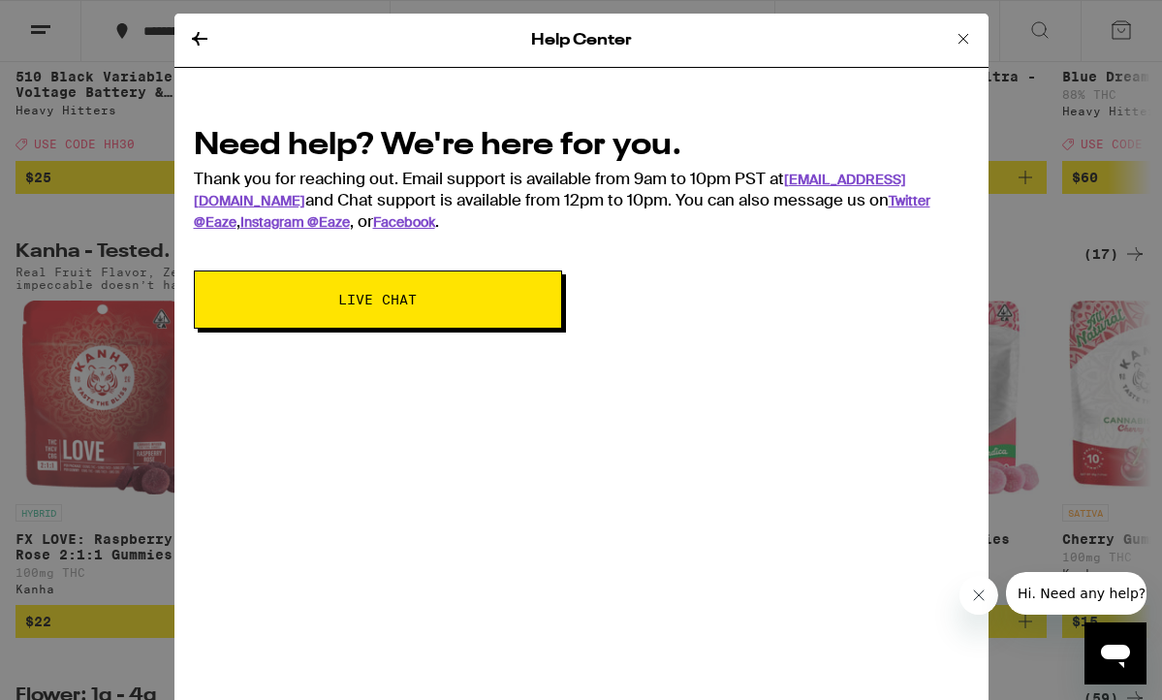
scroll to position [0, 0]
click at [959, 41] on icon at bounding box center [963, 39] width 10 height 10
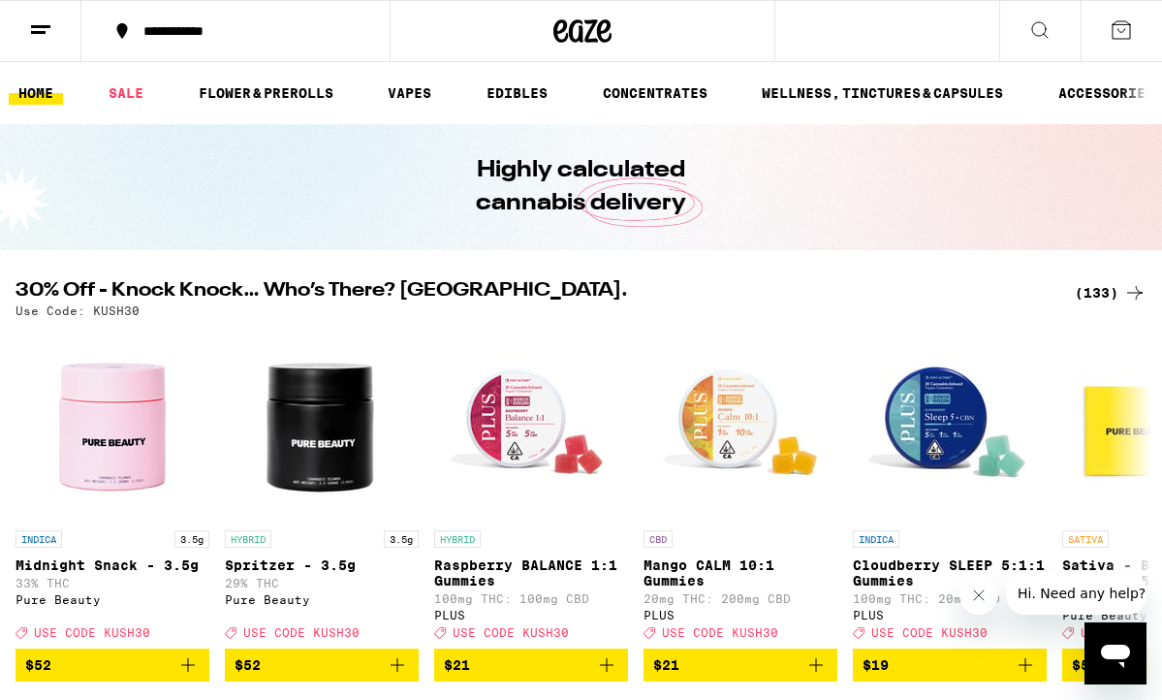
click at [48, 30] on icon at bounding box center [40, 29] width 23 height 23
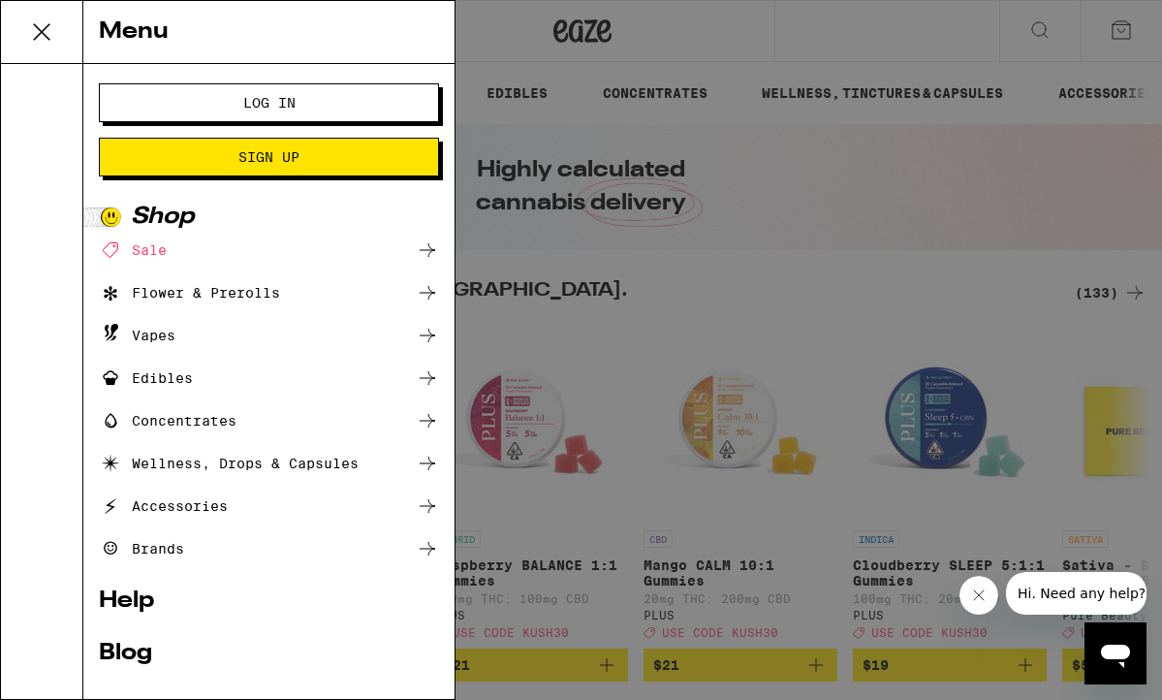
click at [56, 599] on div at bounding box center [42, 381] width 82 height 635
click at [196, 103] on span "Log In" at bounding box center [268, 103] width 183 height 14
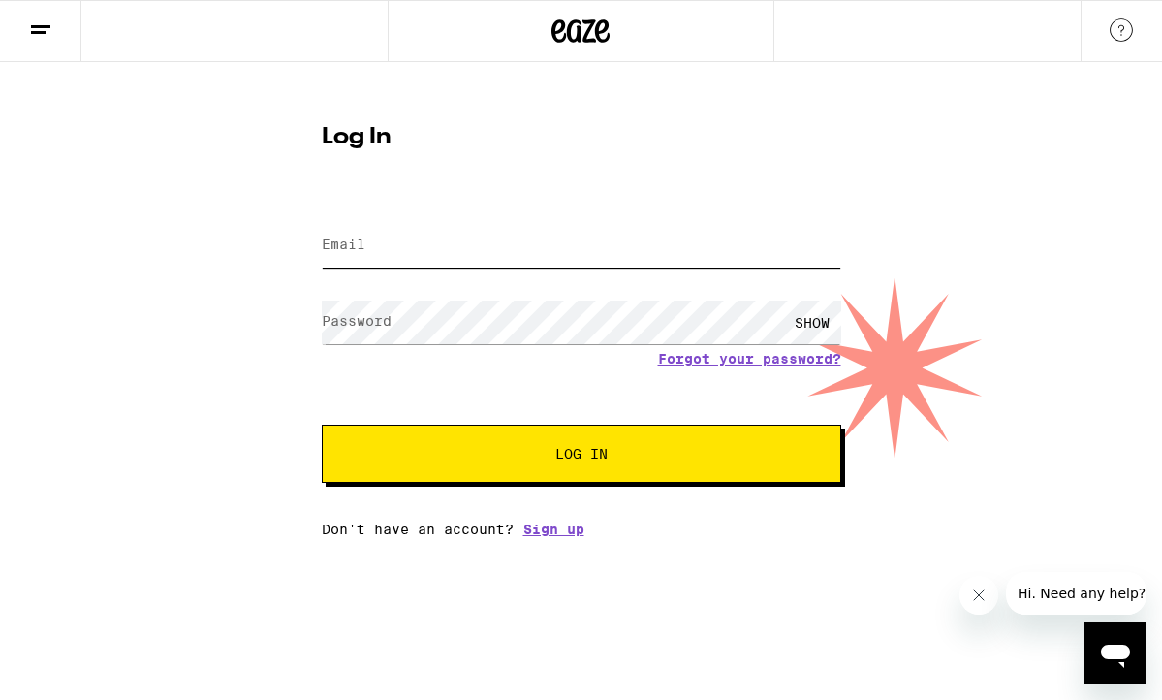
click at [421, 252] on input "Email" at bounding box center [581, 246] width 519 height 44
type input "[EMAIL_ADDRESS][DOMAIN_NAME]"
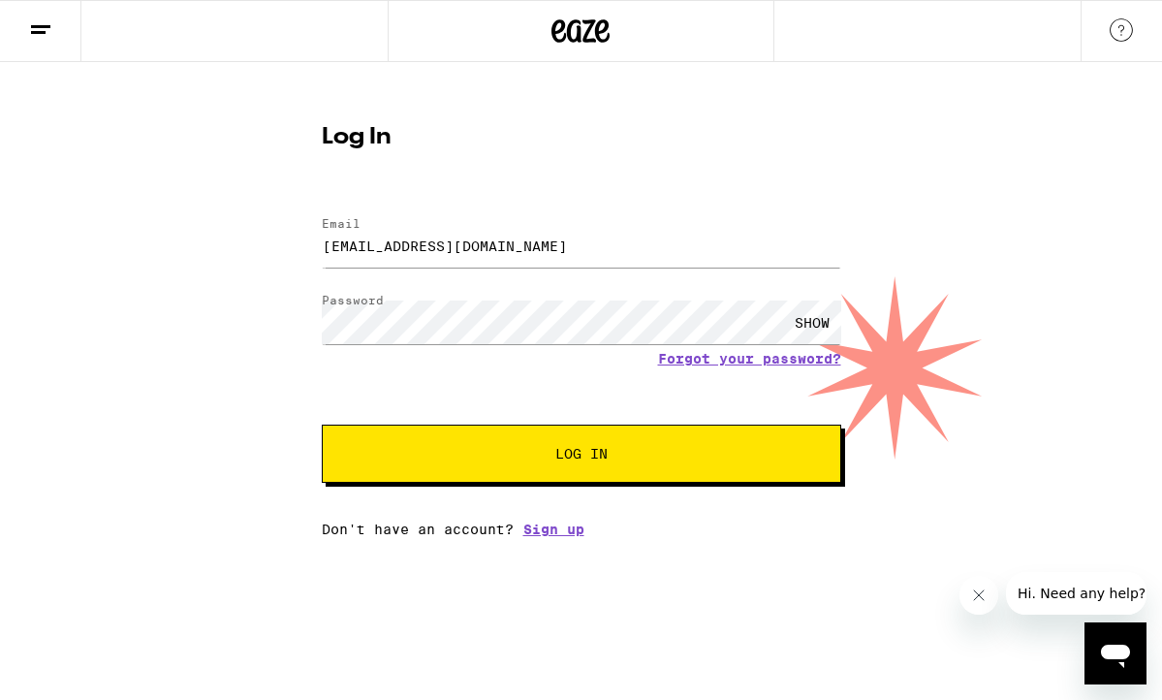
click at [606, 453] on span "Log In" at bounding box center [581, 454] width 52 height 14
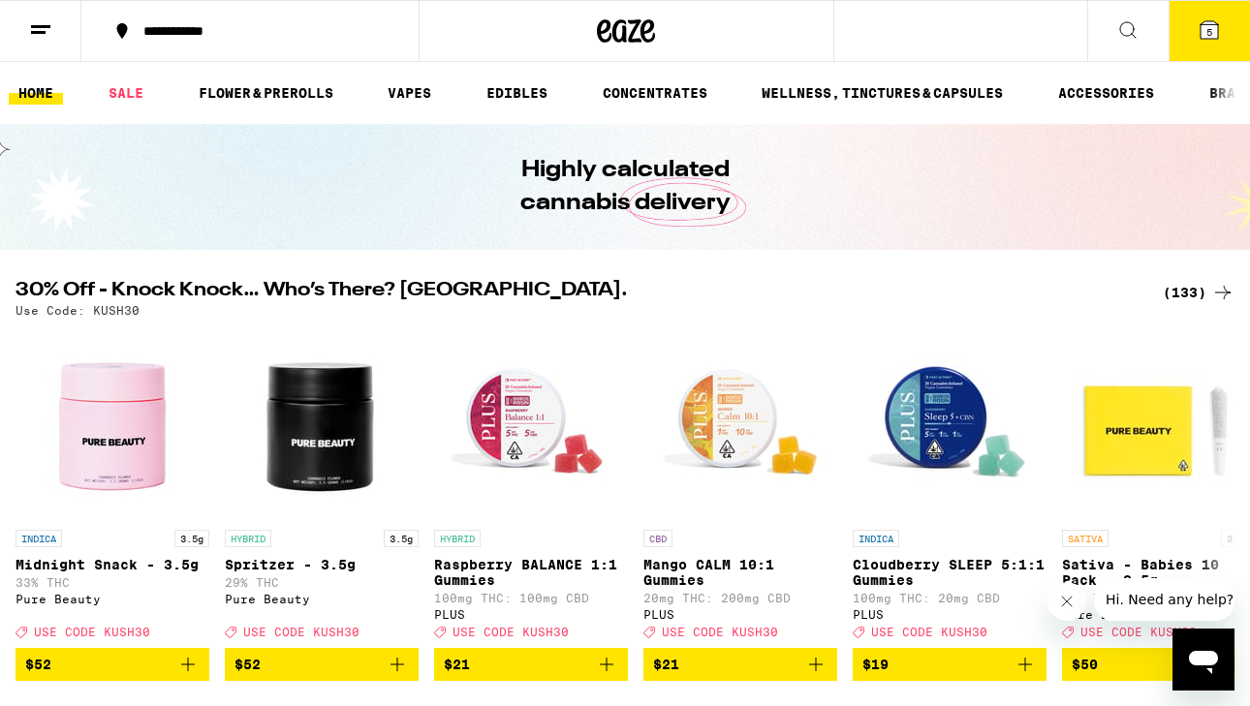
click at [47, 21] on icon at bounding box center [40, 29] width 23 height 23
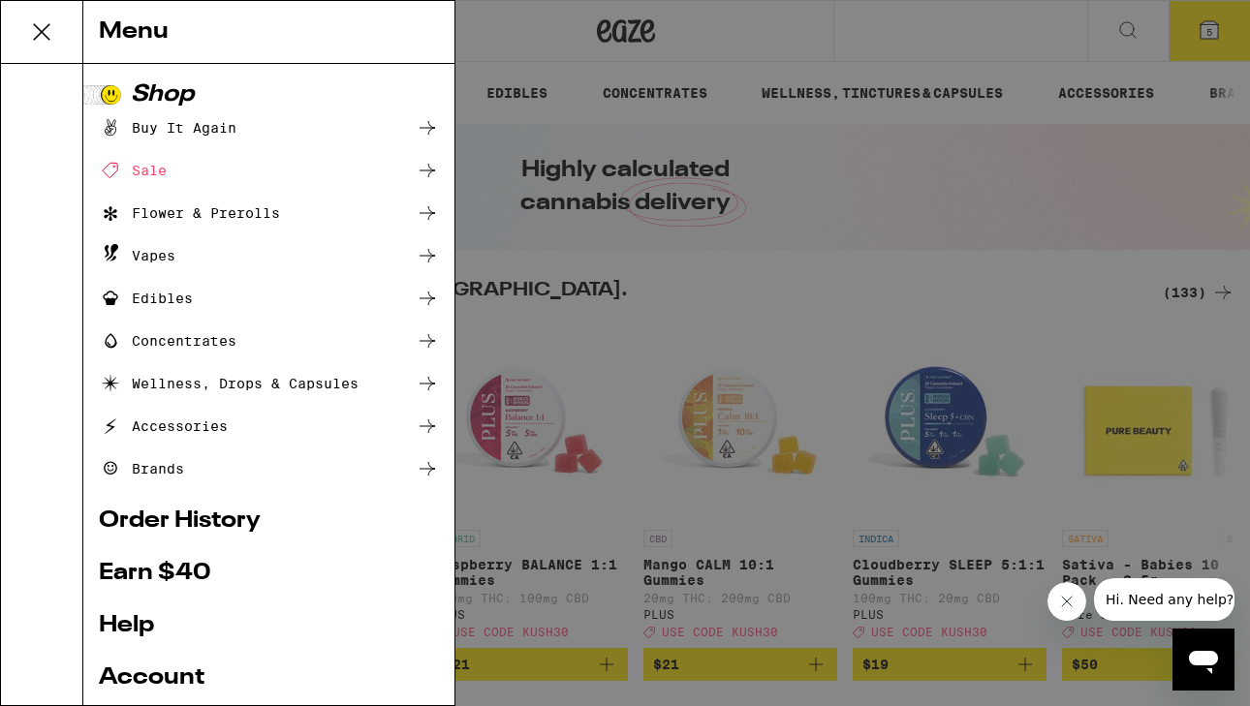
click at [163, 676] on link "Account" at bounding box center [269, 678] width 340 height 23
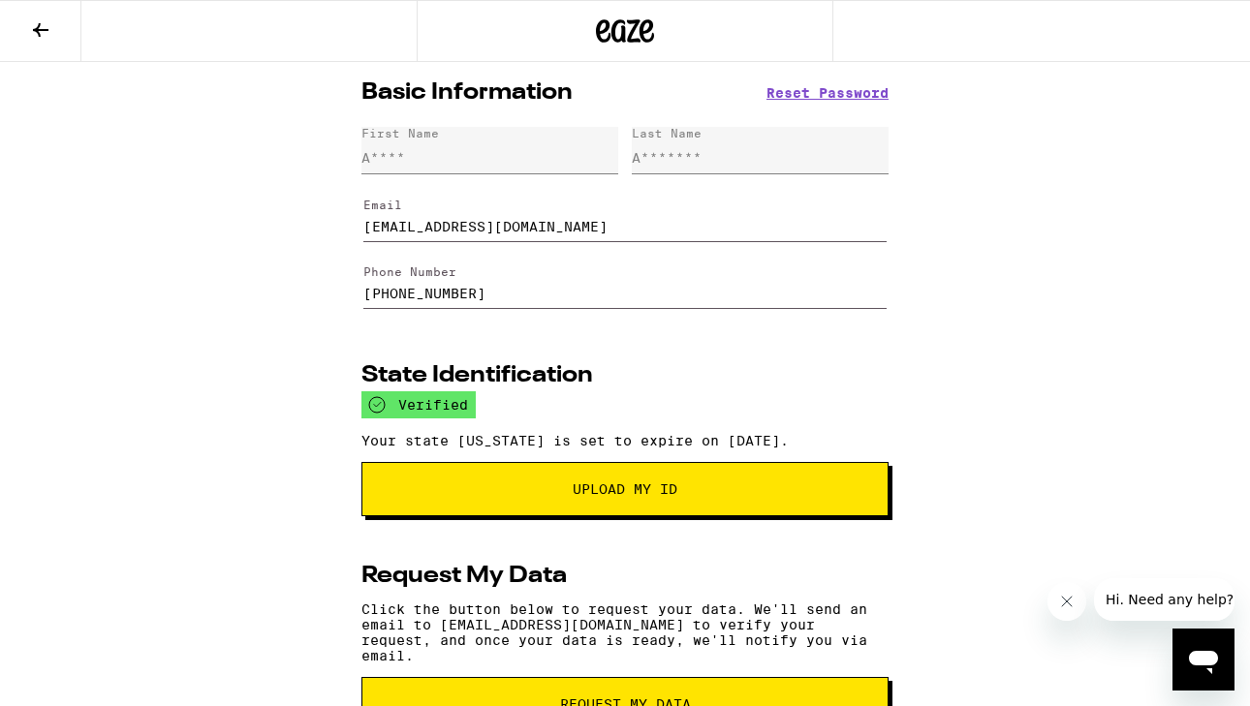
click at [40, 26] on icon at bounding box center [40, 29] width 23 height 23
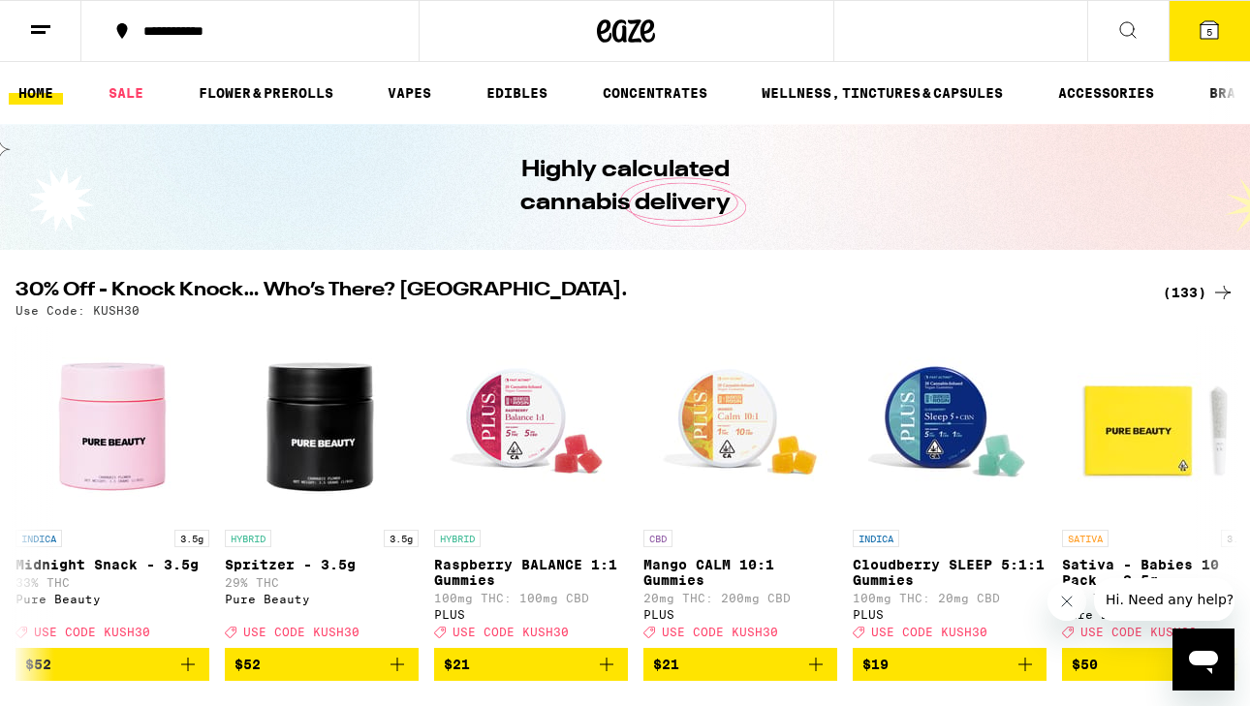
click at [43, 32] on line at bounding box center [38, 32] width 15 height 0
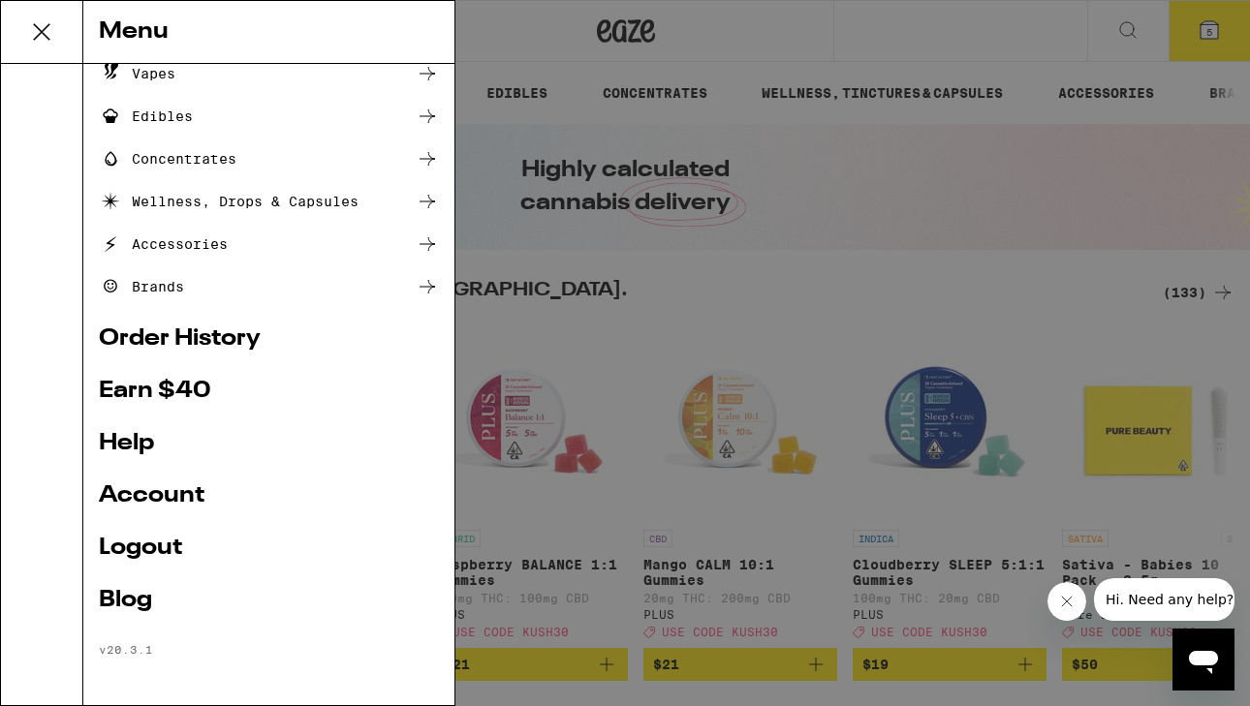
click at [154, 328] on link "Order History" at bounding box center [269, 338] width 340 height 23
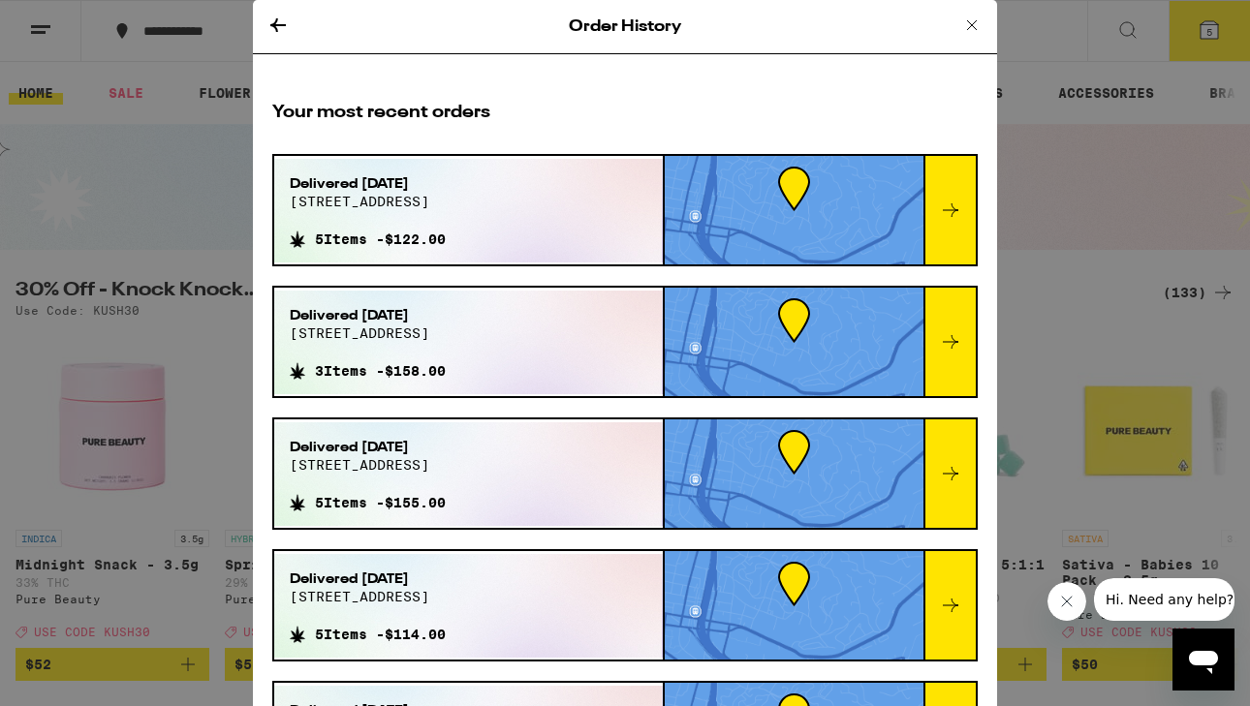
click at [946, 219] on icon at bounding box center [950, 210] width 23 height 23
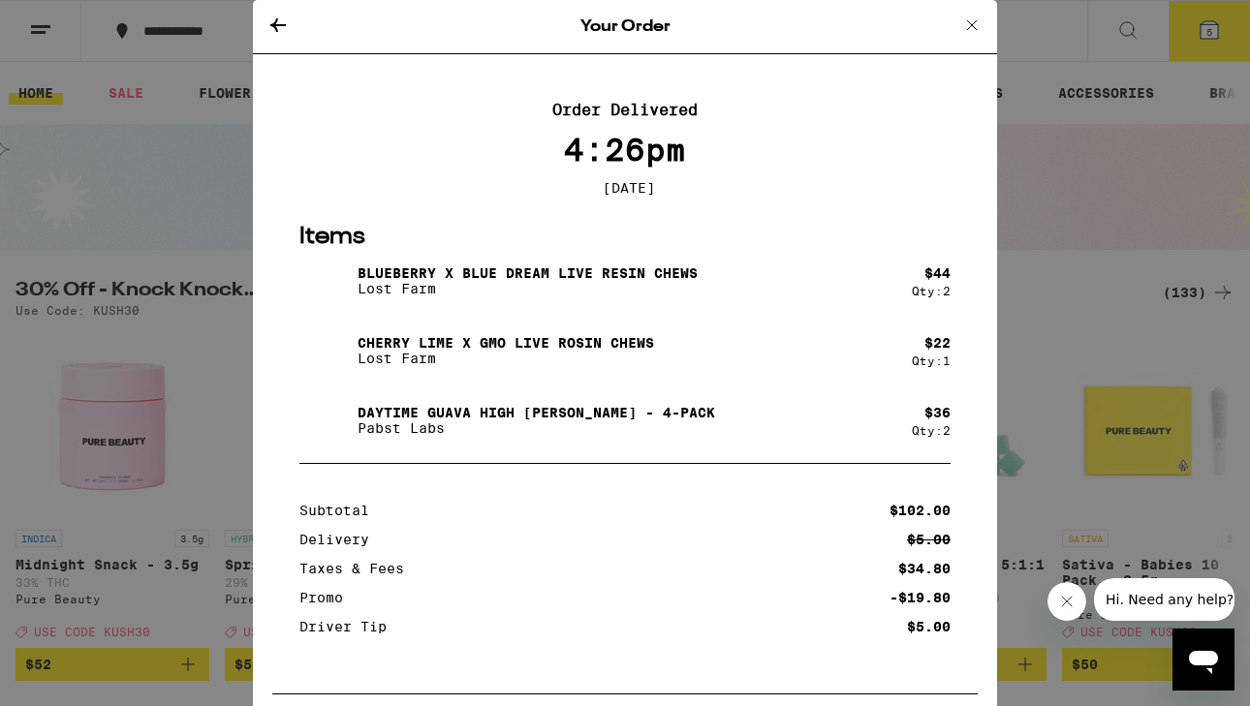
scroll to position [109, 0]
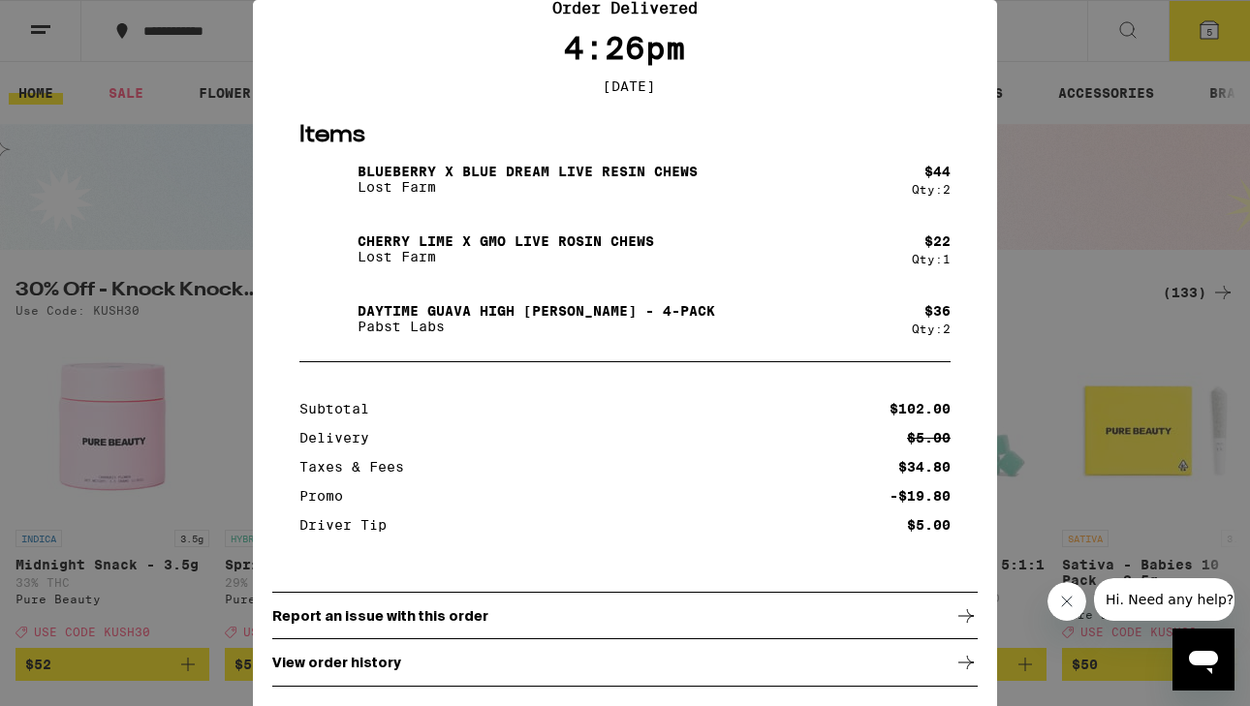
click at [341, 605] on div "Report an issue with this order" at bounding box center [624, 616] width 705 height 48
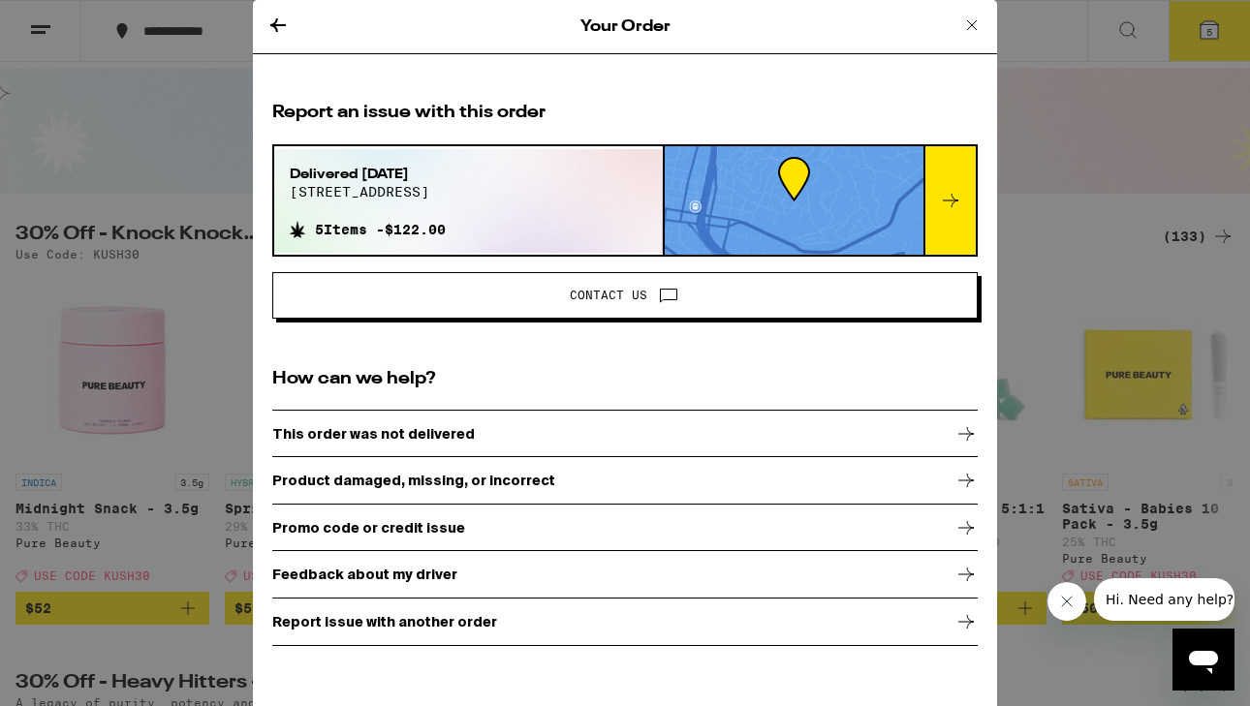
scroll to position [60, 0]
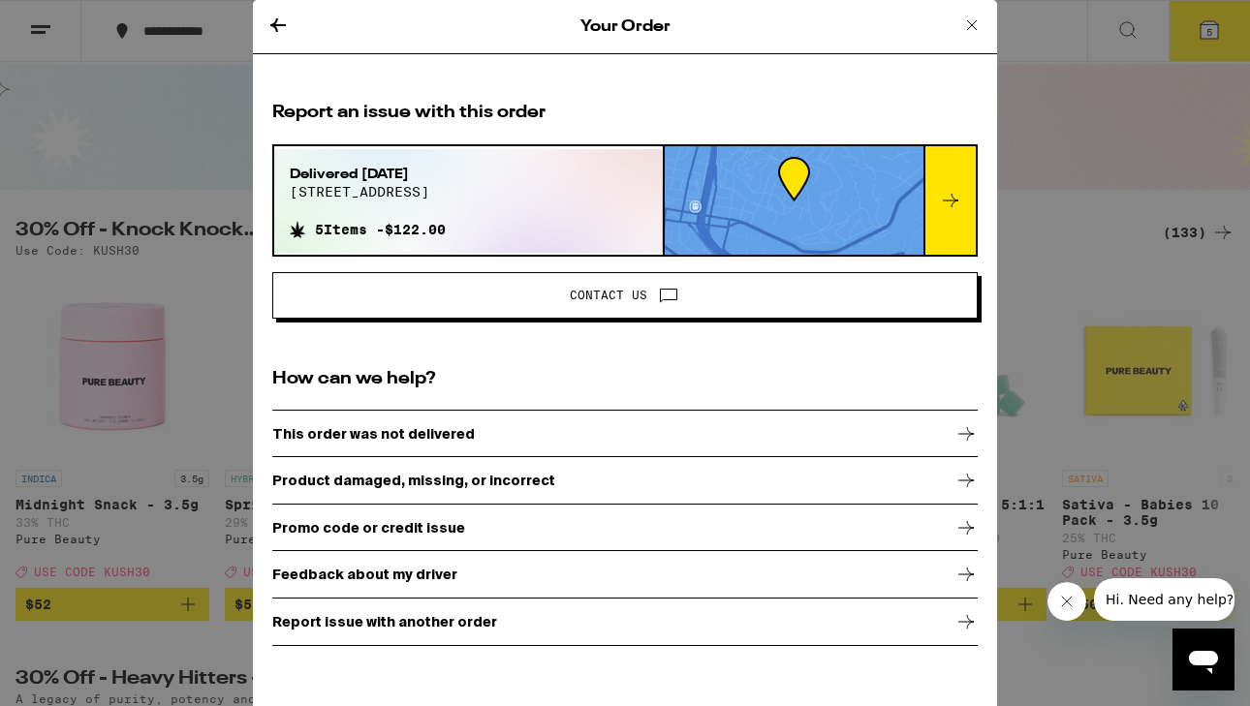
click at [423, 623] on p "Report issue with another order" at bounding box center [384, 622] width 225 height 16
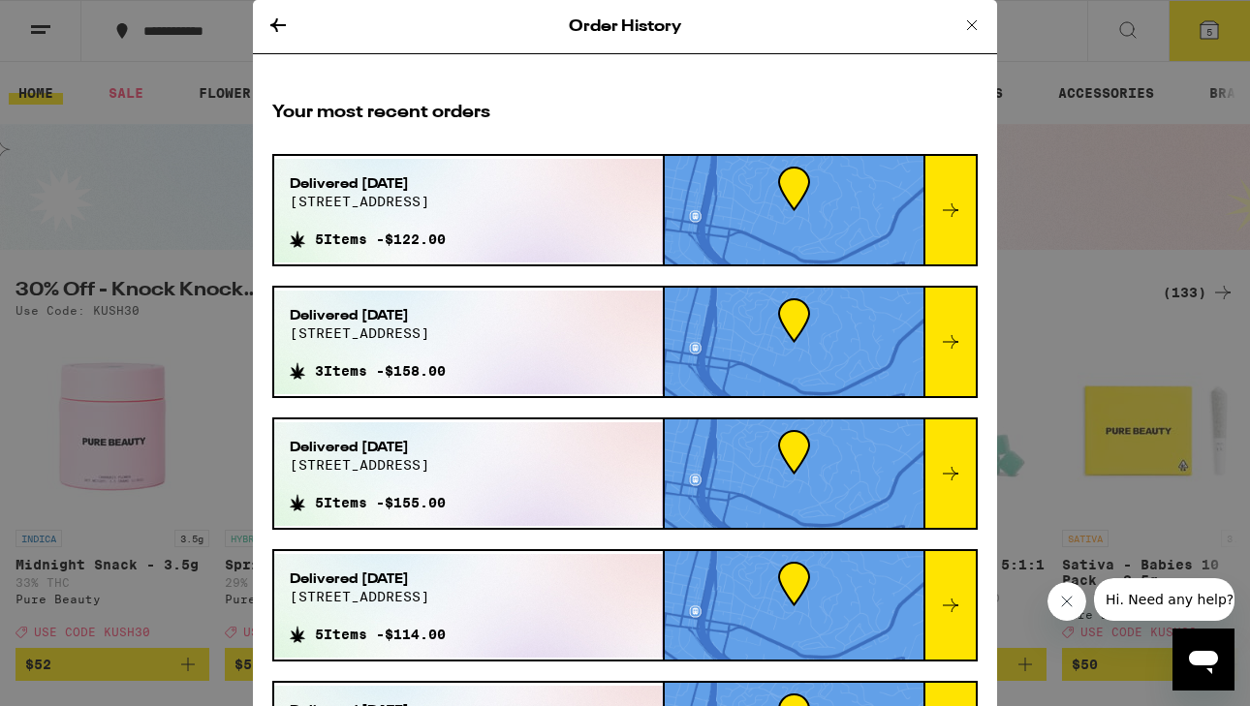
click at [950, 221] on icon at bounding box center [950, 210] width 23 height 23
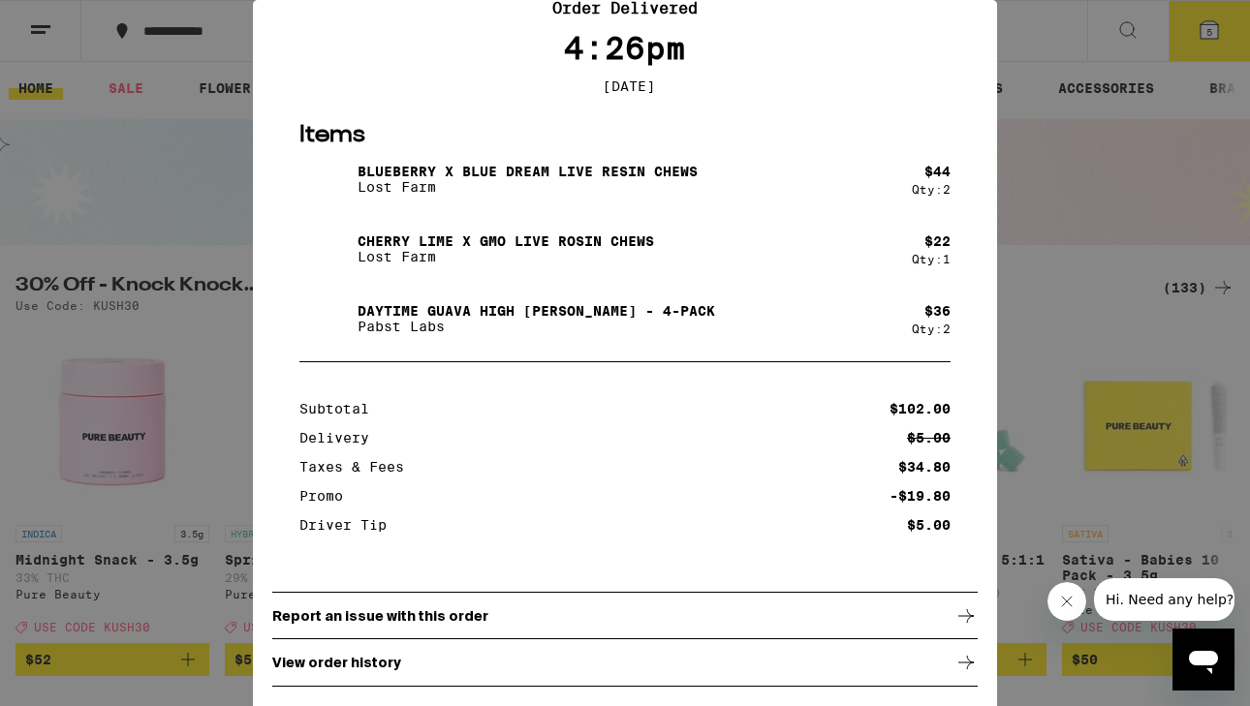
scroll to position [133, 0]
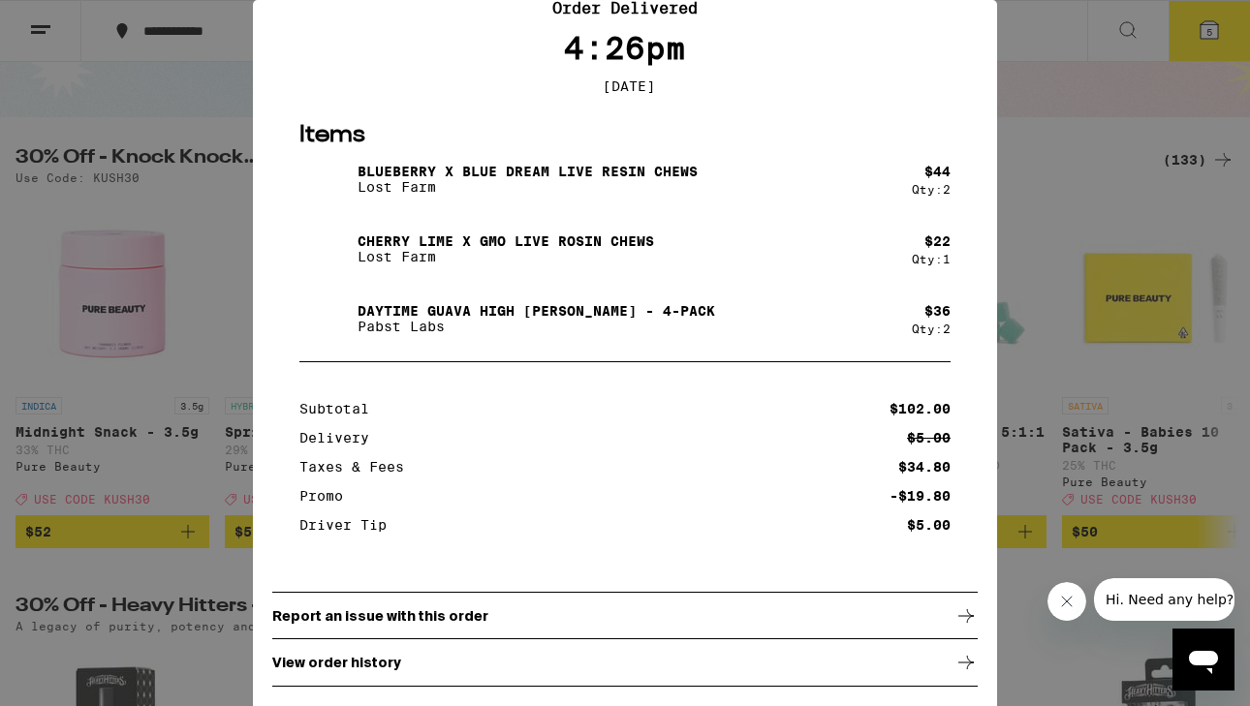
click at [603, 613] on div "Report an issue with this order" at bounding box center [624, 616] width 705 height 48
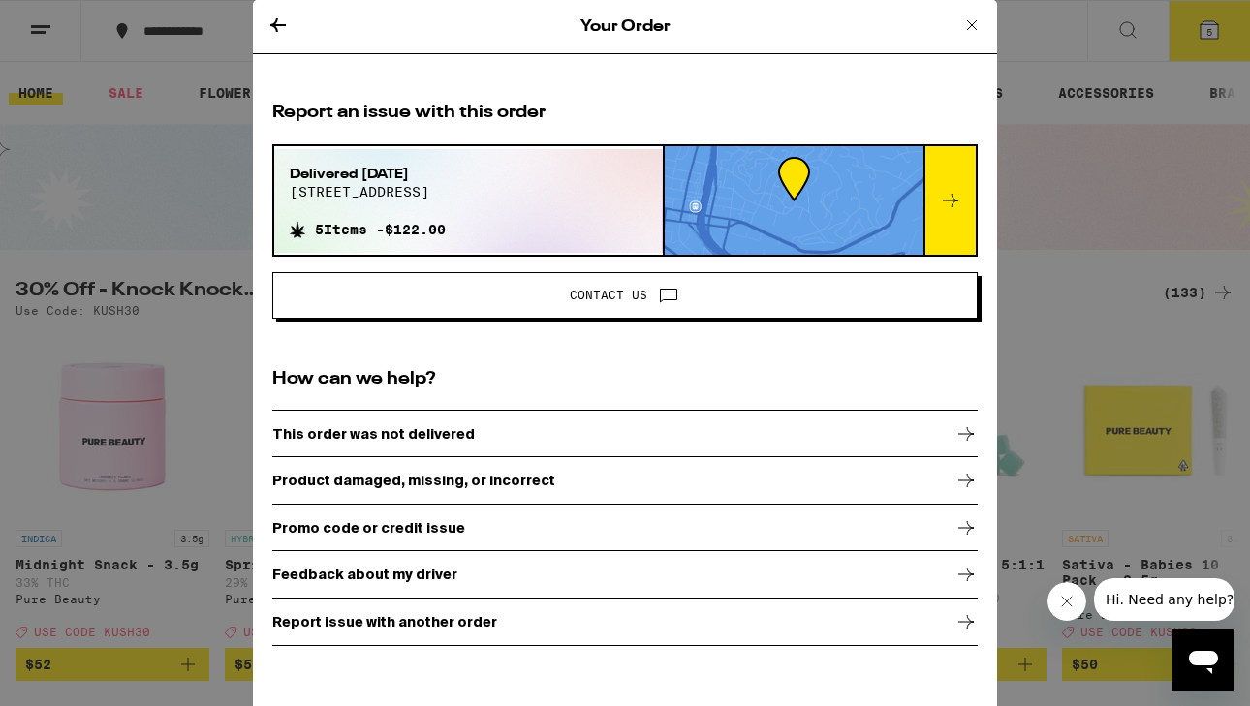
click at [493, 483] on p "Product damaged, missing, or incorrect" at bounding box center [413, 481] width 283 height 16
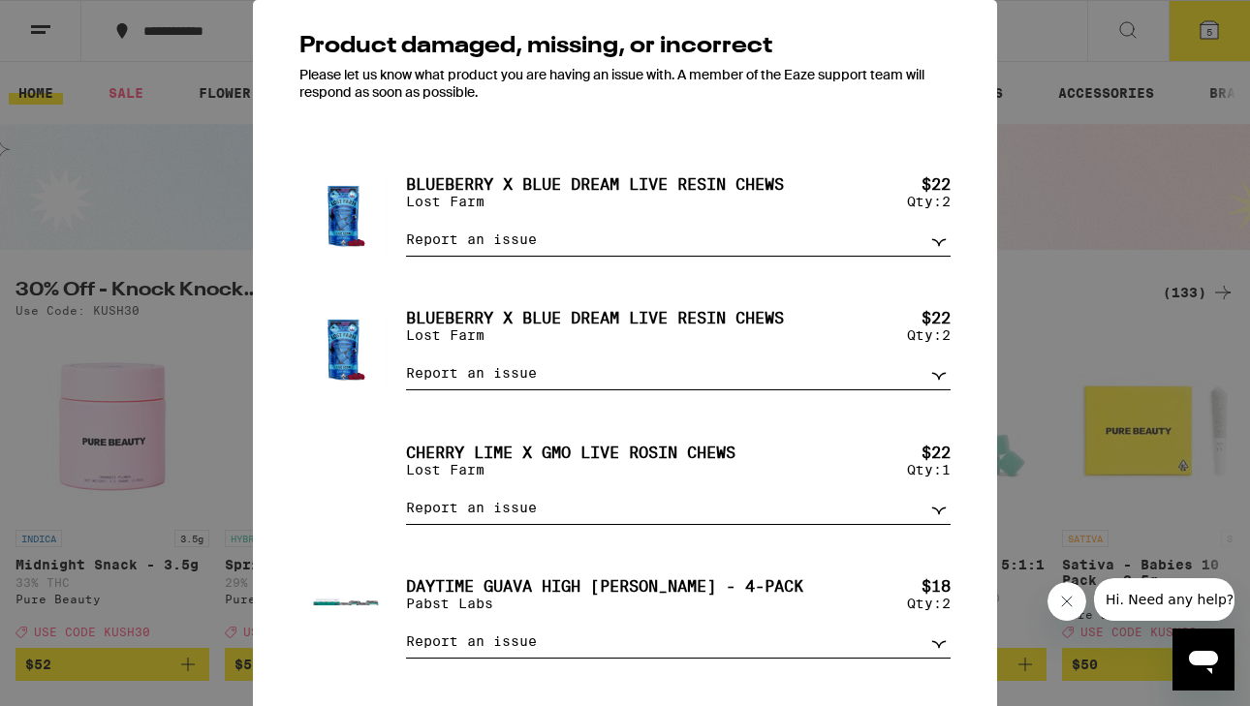
scroll to position [68, 0]
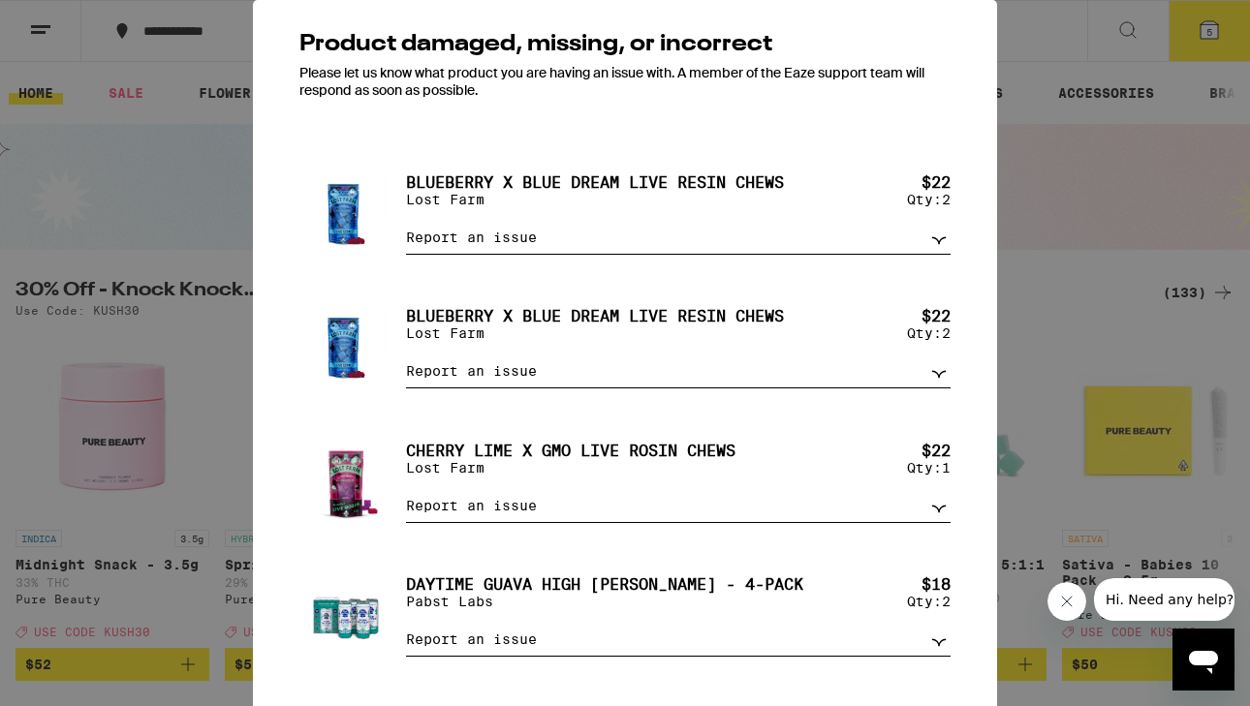
click at [936, 238] on select "Report an issue Item missing Item is broken/defective Received the wrong item L…" at bounding box center [678, 238] width 545 height 34
select select "item_wrong"
click at [406, 226] on select "Report an issue Item missing Item is broken/defective Received the wrong item L…" at bounding box center [678, 238] width 545 height 34
click at [931, 379] on select "Report an issue Item missing Item is broken/defective Received the wrong item L…" at bounding box center [678, 372] width 545 height 34
select select "item_broken"
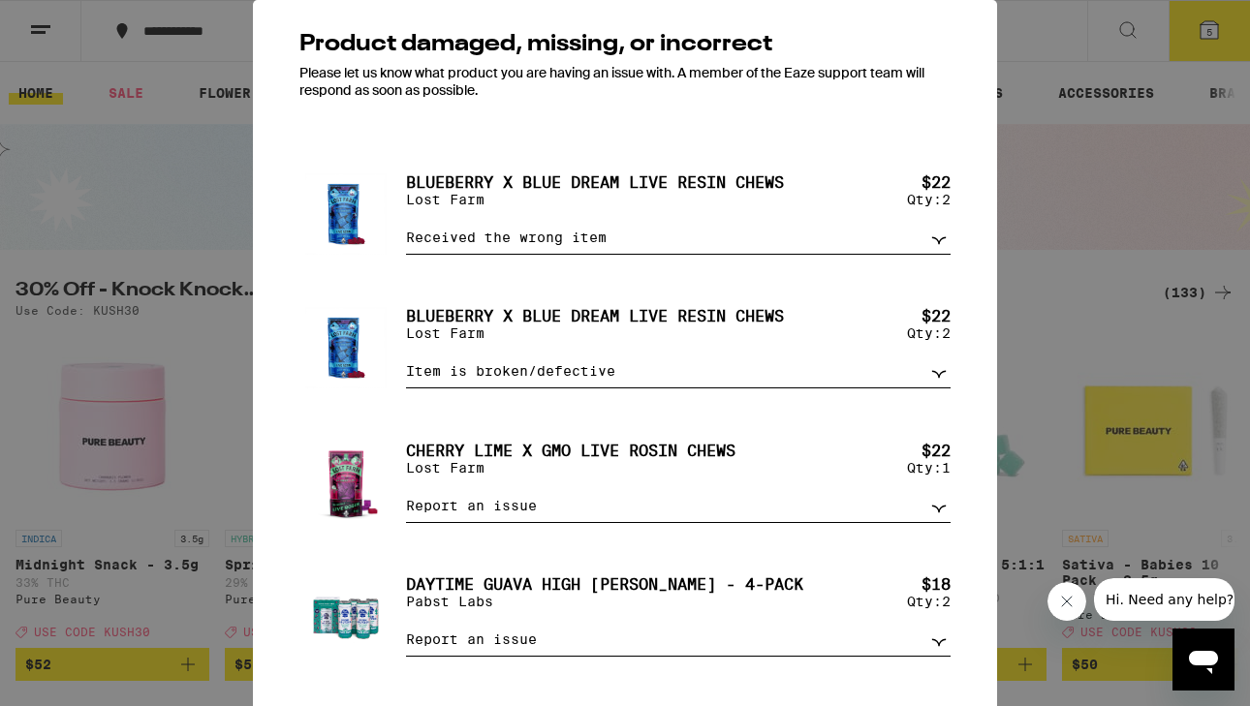
click at [406, 364] on select "Report an issue Item missing Item is broken/defective Received the wrong item L…" at bounding box center [678, 372] width 545 height 34
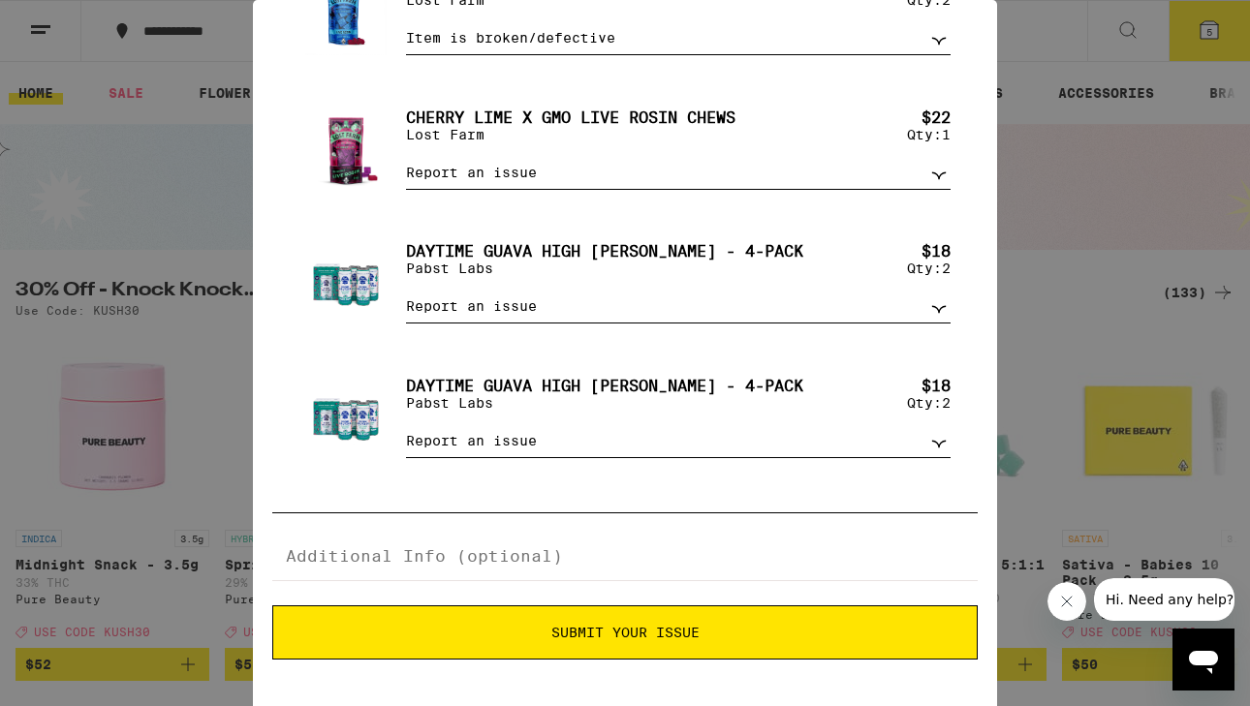
scroll to position [18, 0]
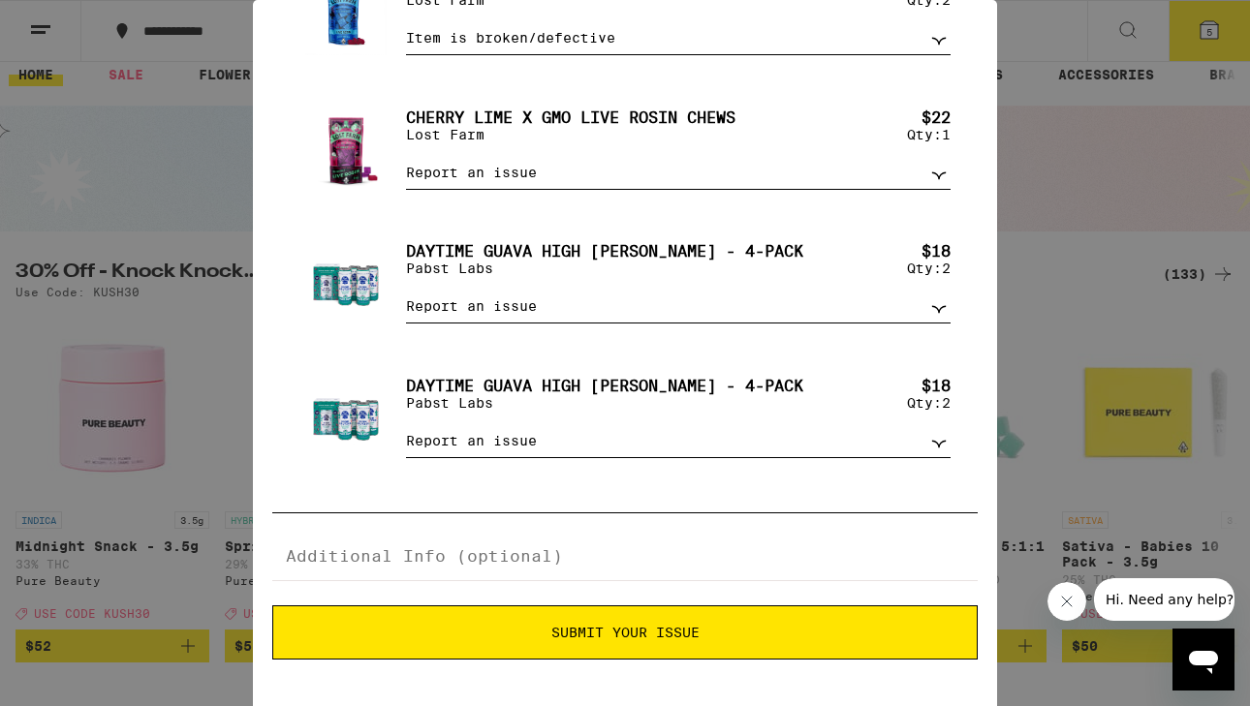
click at [602, 628] on span "Submit Your Issue" at bounding box center [625, 633] width 148 height 14
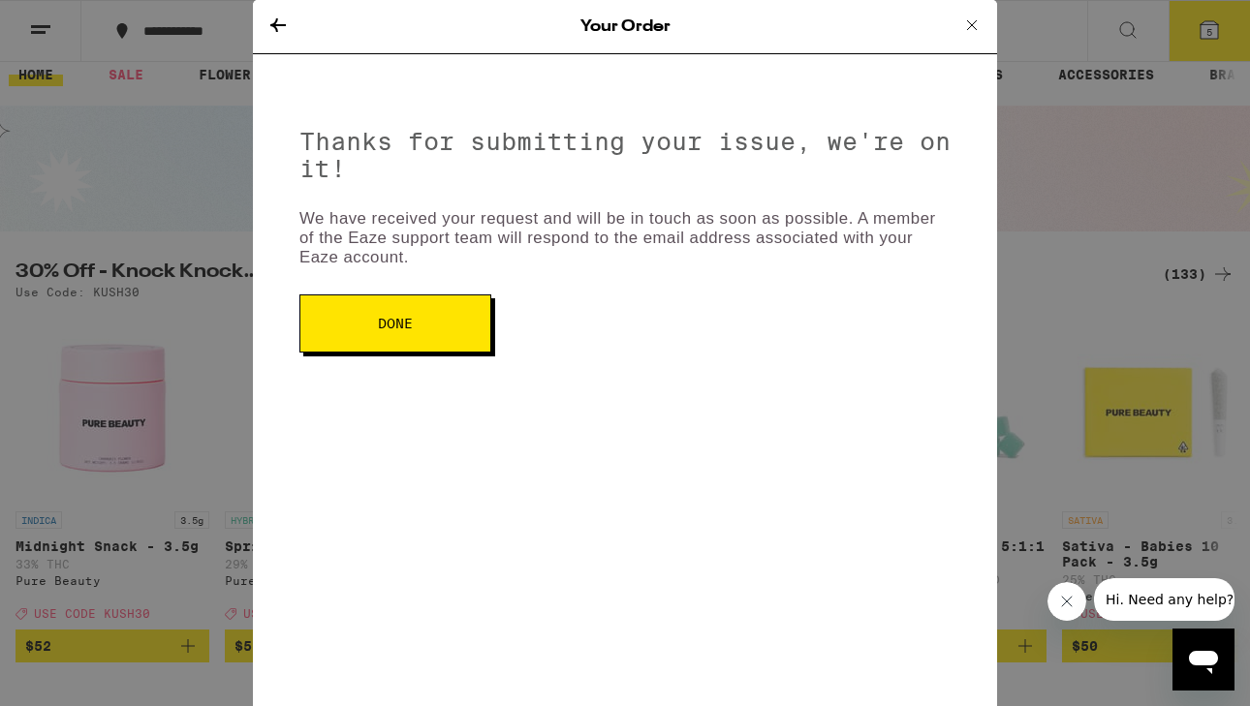
click at [358, 329] on button "Done" at bounding box center [395, 324] width 192 height 58
